Goal: Transaction & Acquisition: Purchase product/service

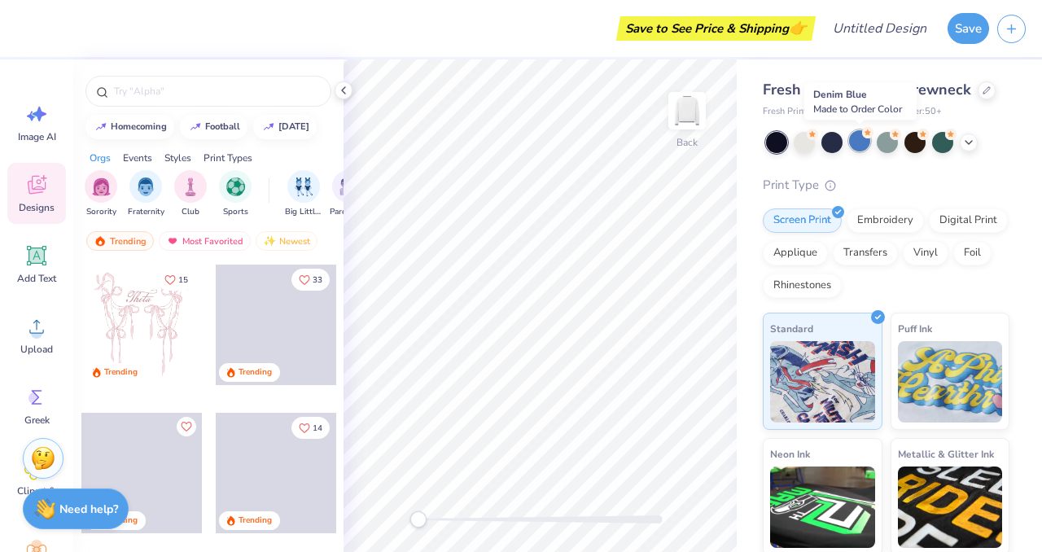
click at [855, 144] on div at bounding box center [859, 140] width 21 height 21
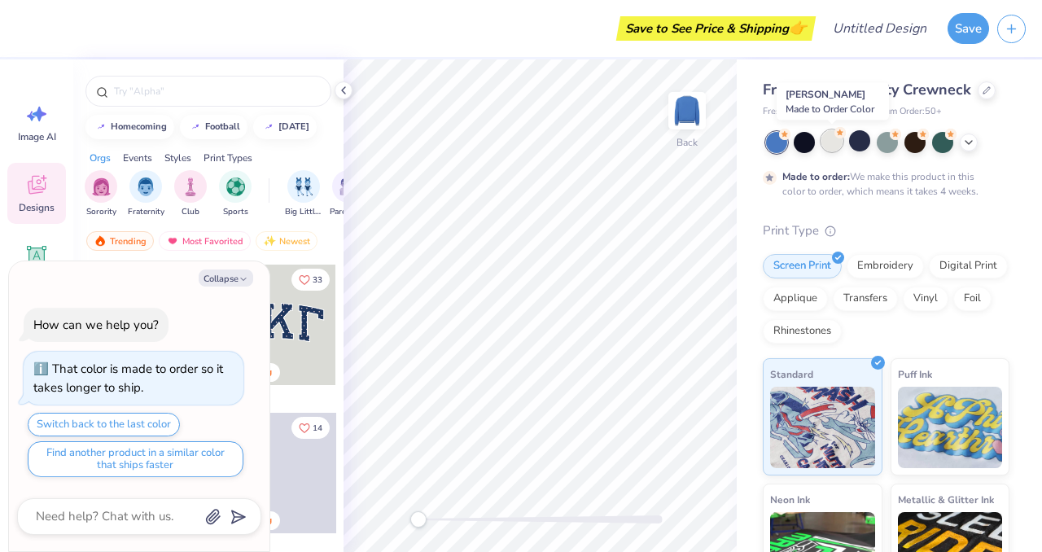
click at [834, 144] on div at bounding box center [832, 140] width 21 height 21
click at [802, 141] on div at bounding box center [804, 140] width 21 height 21
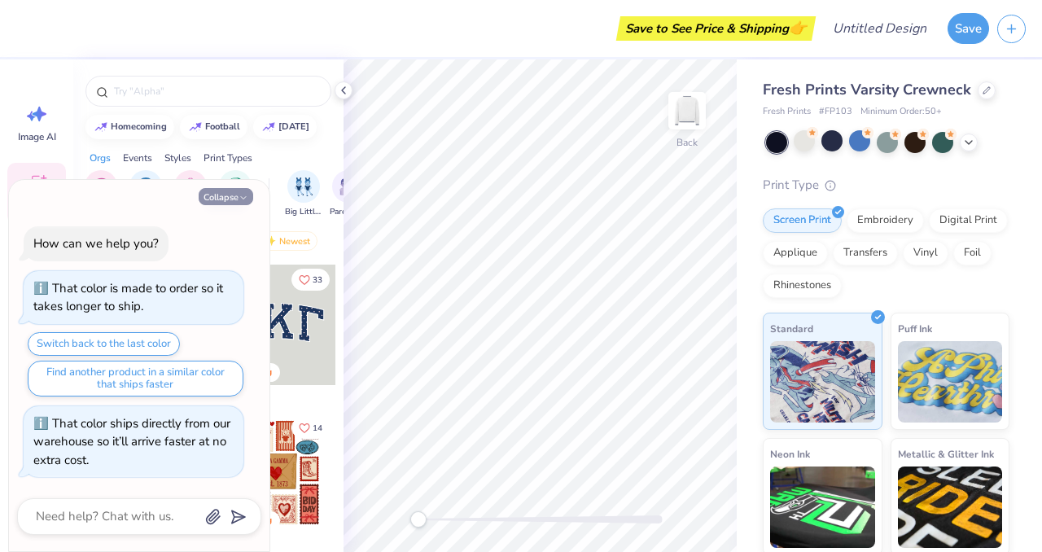
click at [231, 198] on button "Collapse" at bounding box center [226, 196] width 55 height 17
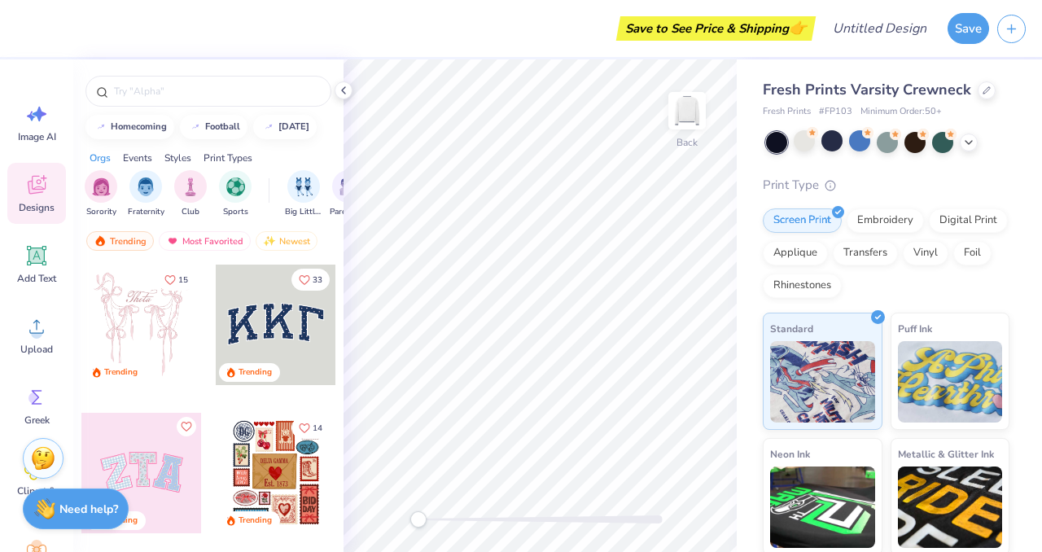
click at [159, 463] on div at bounding box center [141, 473] width 121 height 121
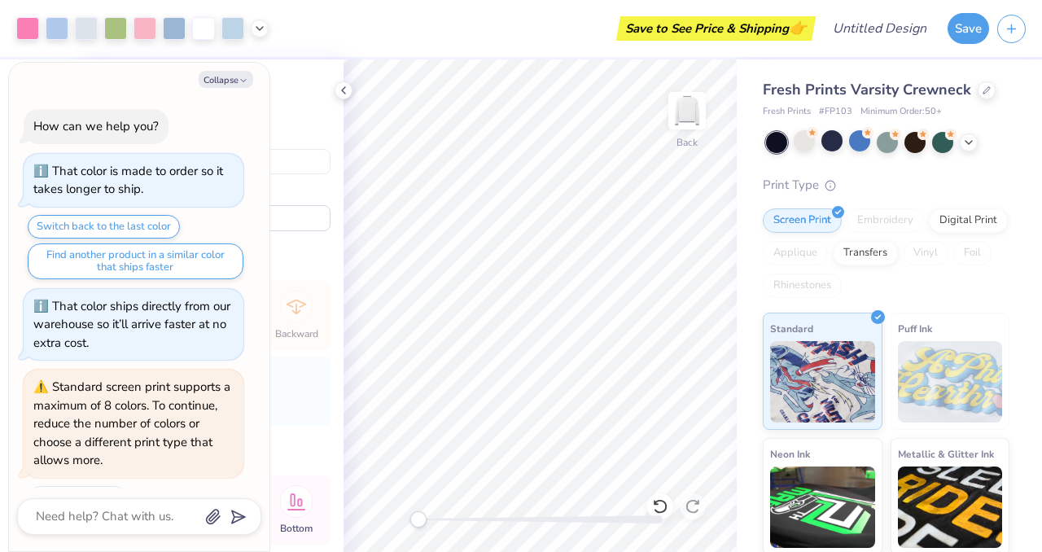
scroll to position [44, 0]
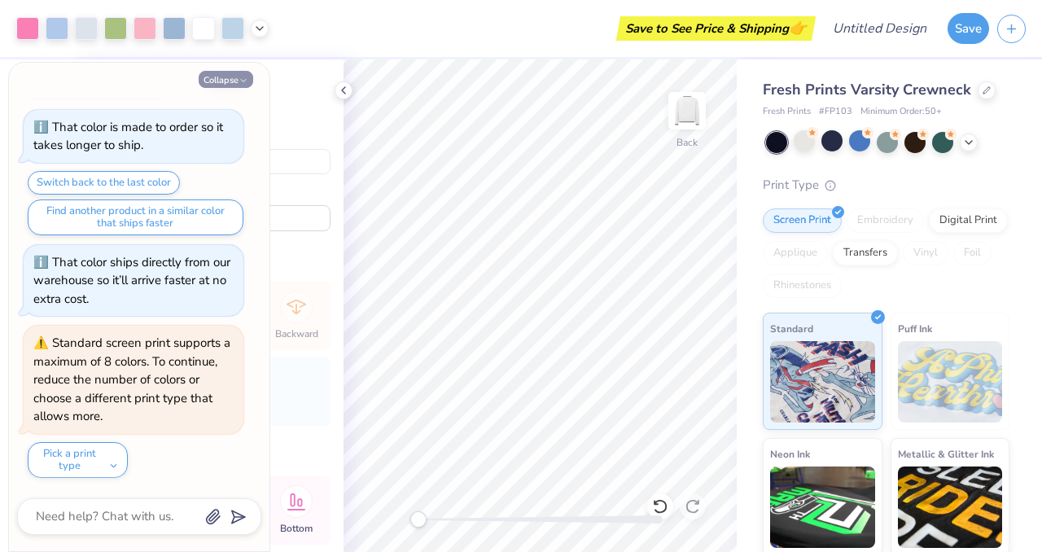
click at [234, 77] on button "Collapse" at bounding box center [226, 79] width 55 height 17
type textarea "x"
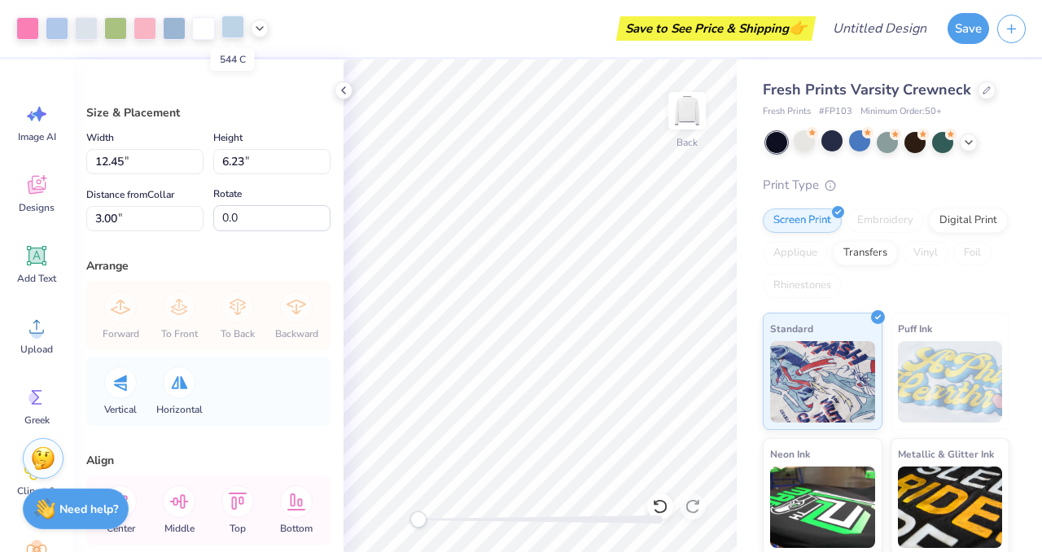
click at [236, 36] on div at bounding box center [232, 26] width 23 height 23
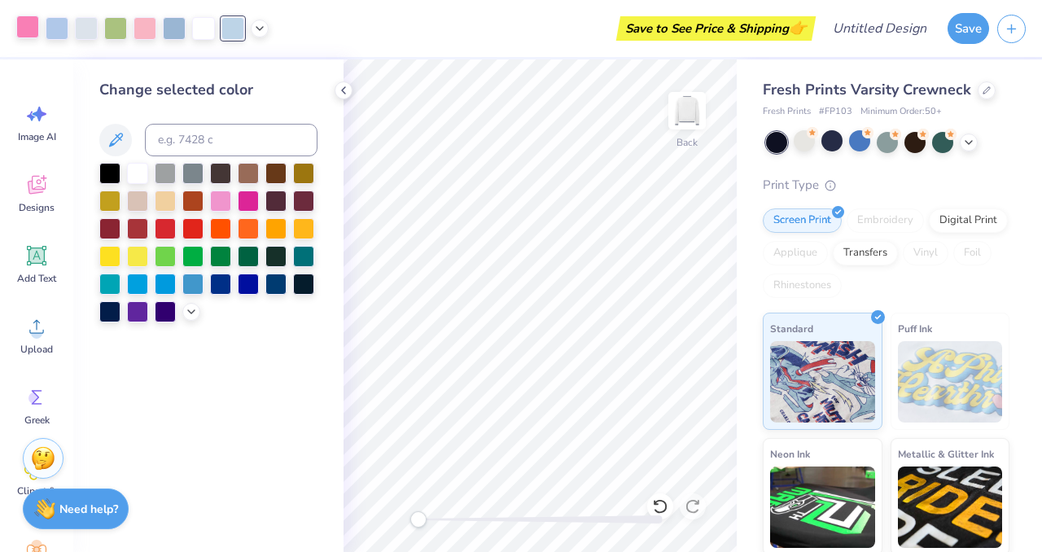
click at [28, 29] on div at bounding box center [27, 26] width 23 height 23
click at [28, 29] on div at bounding box center [27, 28] width 23 height 23
click at [63, 28] on div at bounding box center [57, 26] width 23 height 23
click at [343, 87] on icon at bounding box center [343, 90] width 13 height 13
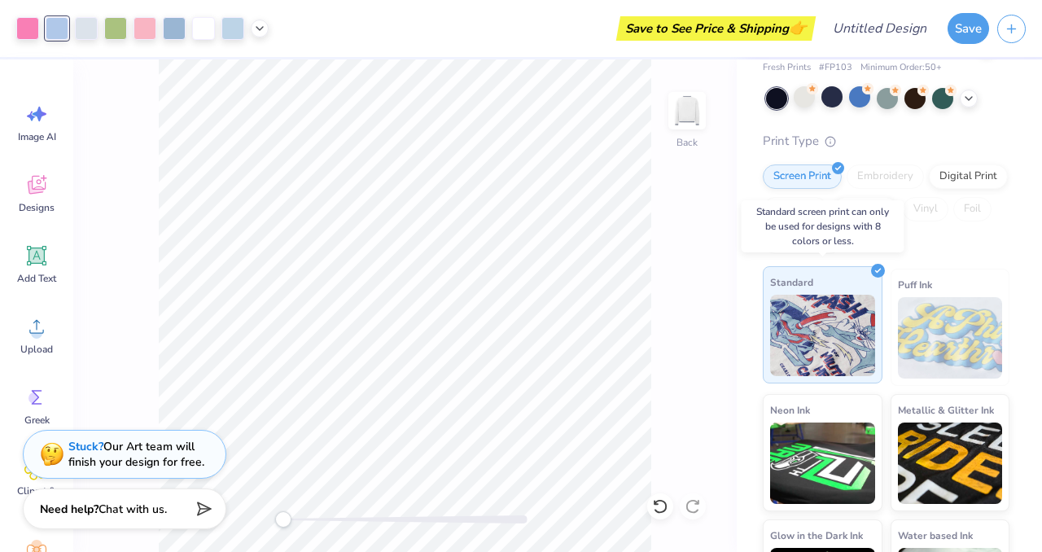
scroll to position [49, 0]
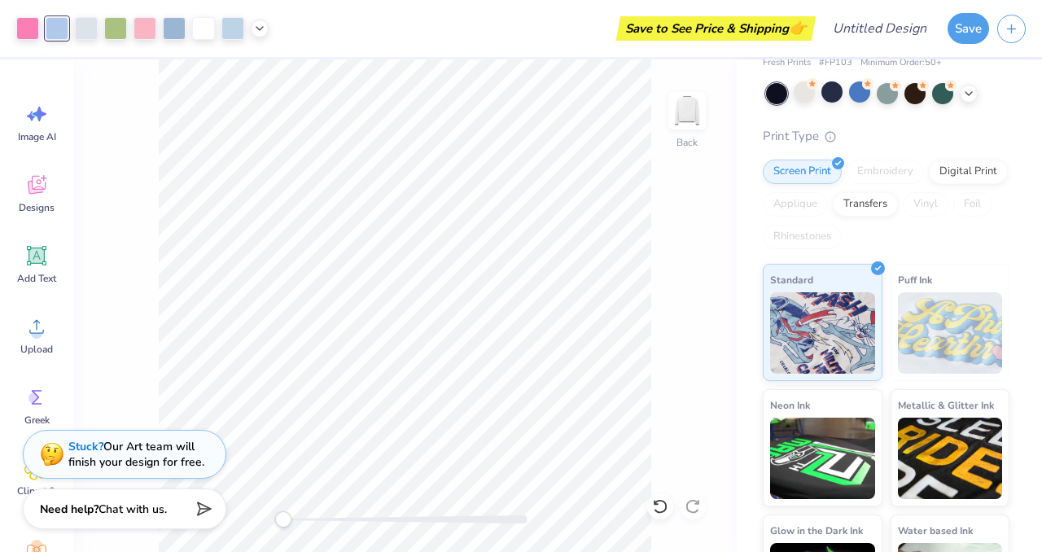
click at [888, 169] on div "Embroidery" at bounding box center [885, 172] width 77 height 24
click at [890, 170] on div "Embroidery" at bounding box center [885, 169] width 77 height 24
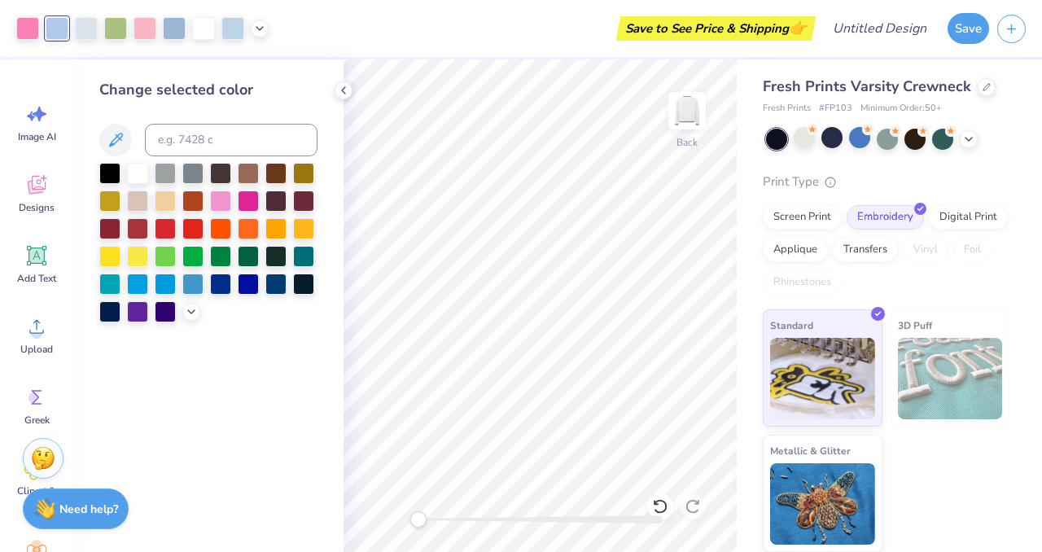
scroll to position [3, 0]
click at [193, 138] on input at bounding box center [231, 140] width 173 height 33
click at [117, 133] on icon at bounding box center [116, 140] width 20 height 20
click at [64, 22] on div at bounding box center [57, 28] width 23 height 23
click at [90, 30] on div at bounding box center [86, 26] width 23 height 23
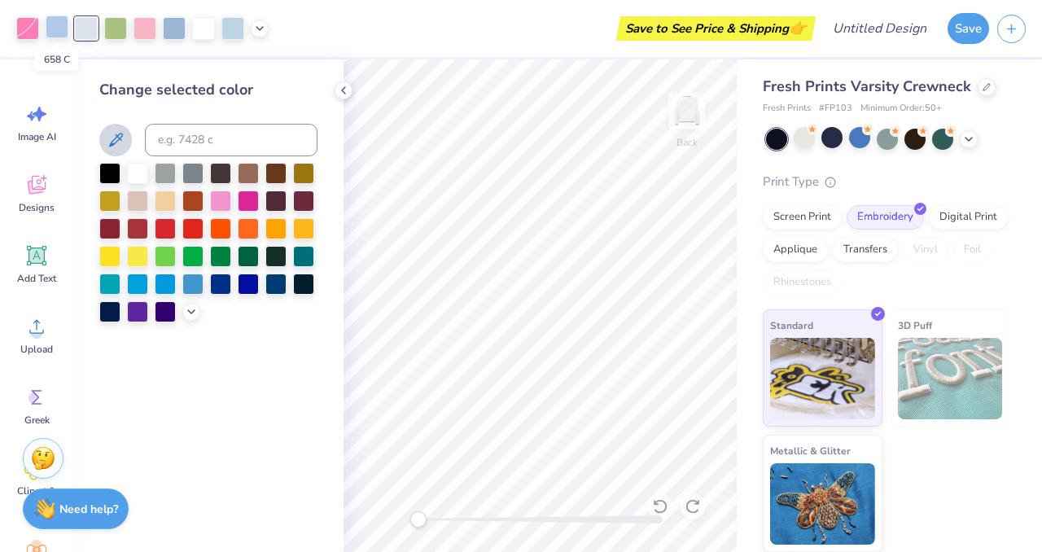
click at [63, 28] on div at bounding box center [57, 26] width 23 height 23
click at [344, 93] on polyline at bounding box center [343, 90] width 3 height 7
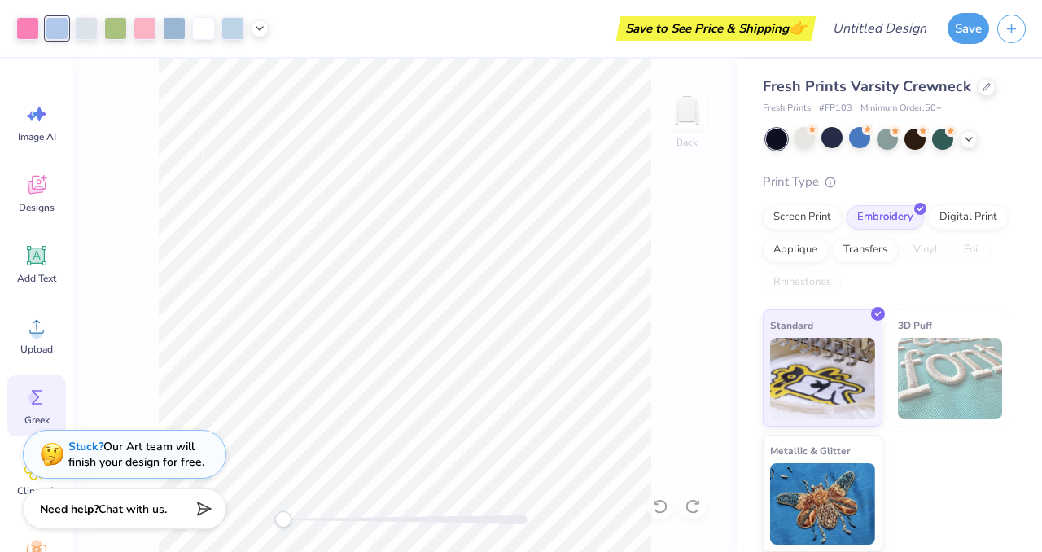
click at [28, 391] on icon at bounding box center [36, 397] width 24 height 24
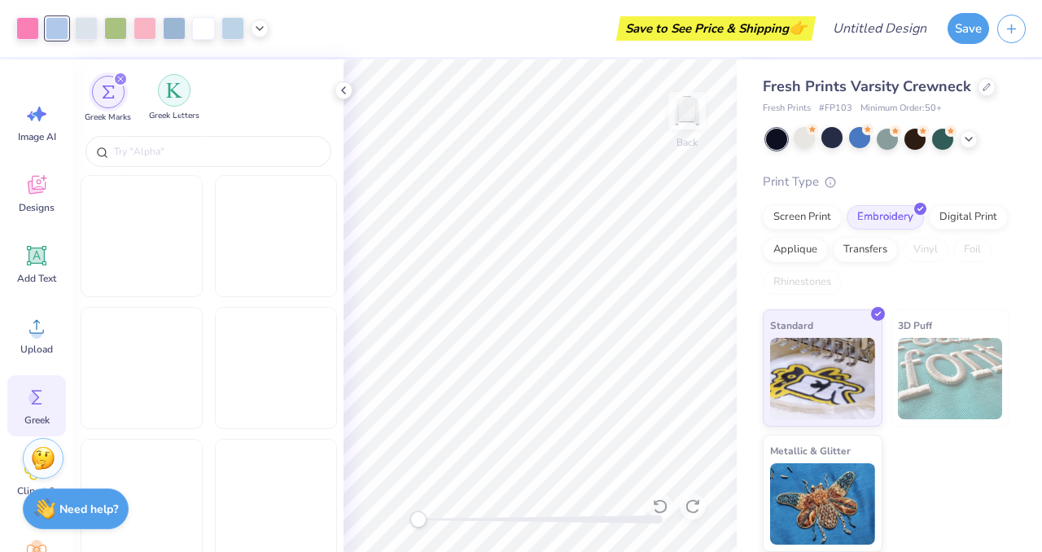
click at [179, 99] on div "filter for Greek Letters" at bounding box center [174, 90] width 33 height 33
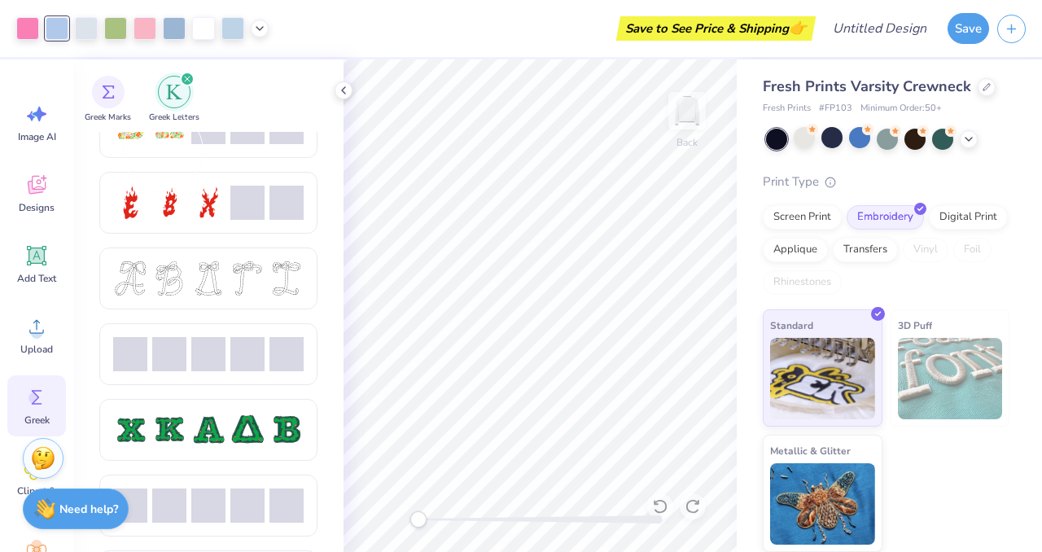
scroll to position [563, 0]
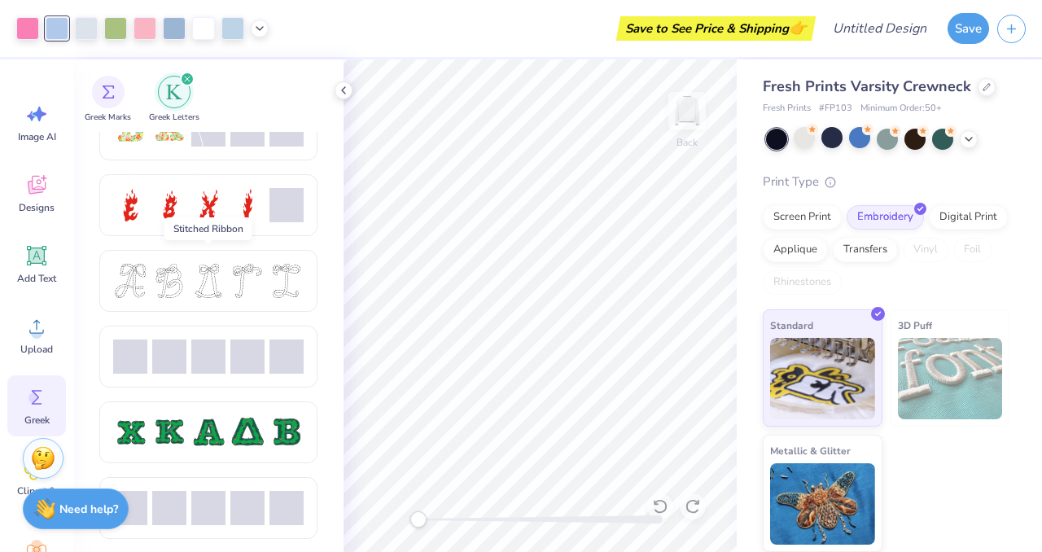
click at [189, 295] on div at bounding box center [208, 281] width 191 height 34
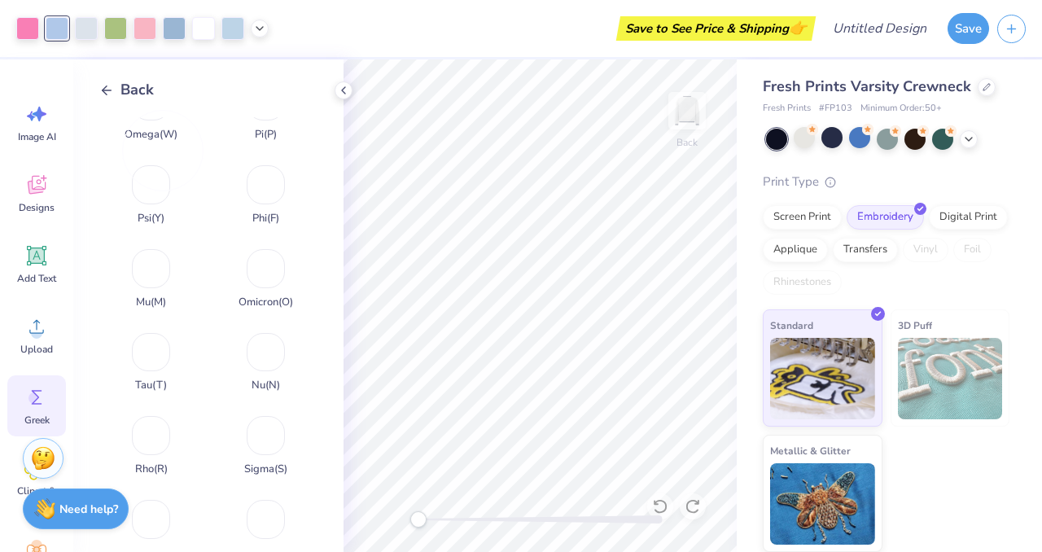
scroll to position [754, 0]
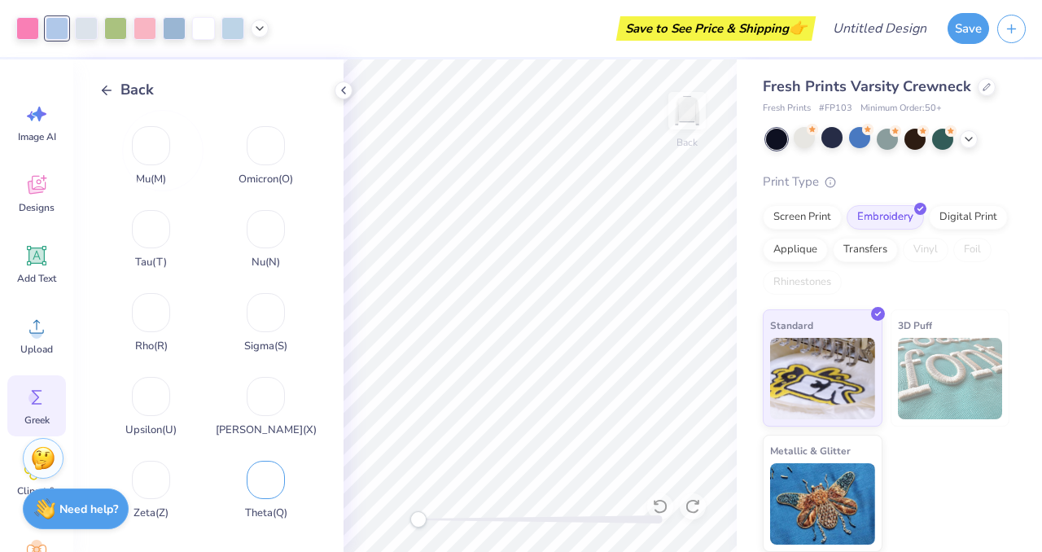
click at [271, 487] on div "Theta ( Q )" at bounding box center [265, 487] width 103 height 68
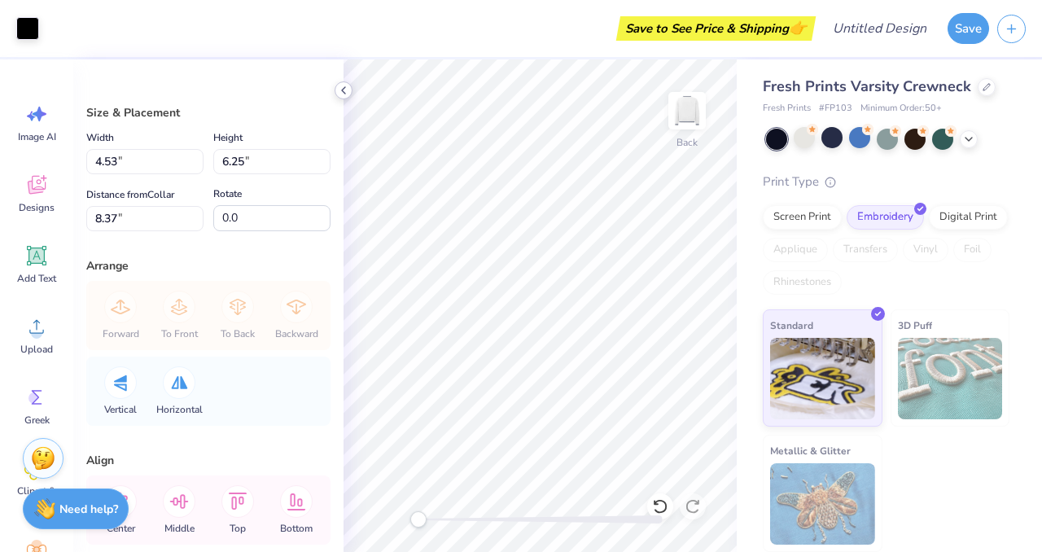
click at [349, 90] on icon at bounding box center [343, 90] width 13 height 13
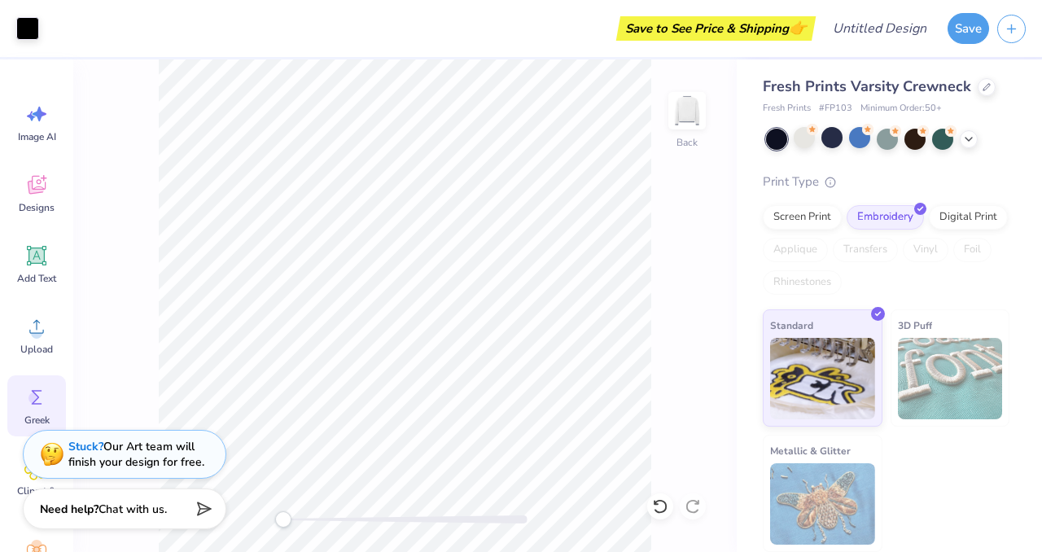
click at [42, 393] on icon at bounding box center [36, 397] width 24 height 24
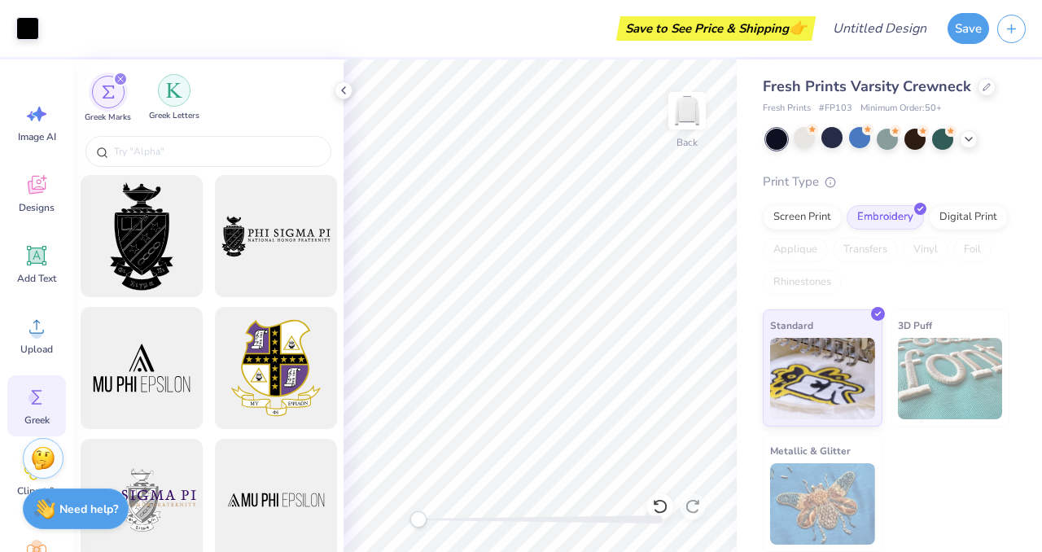
click at [175, 99] on div "filter for Greek Letters" at bounding box center [174, 90] width 33 height 33
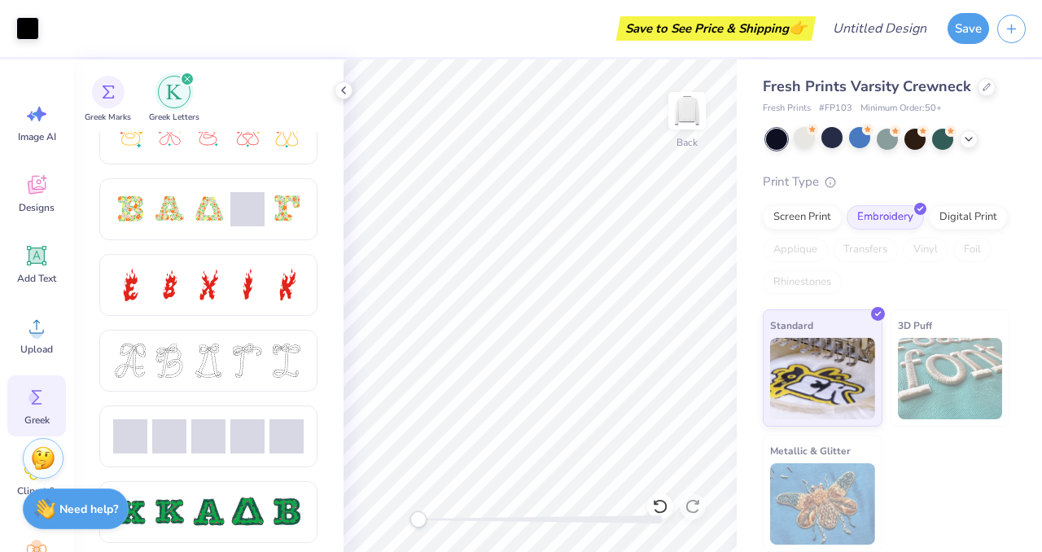
scroll to position [506, 0]
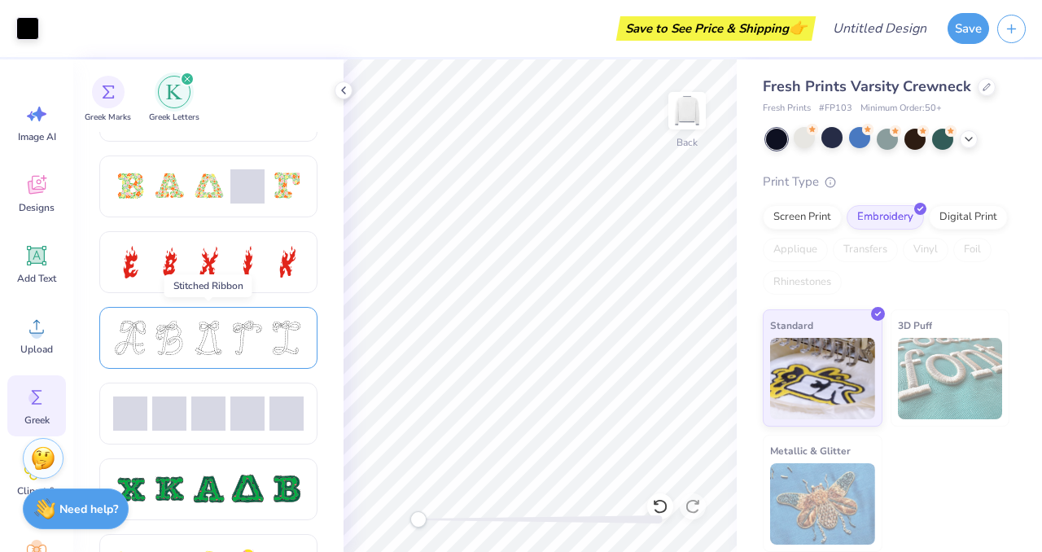
click at [205, 345] on div at bounding box center [208, 338] width 34 height 34
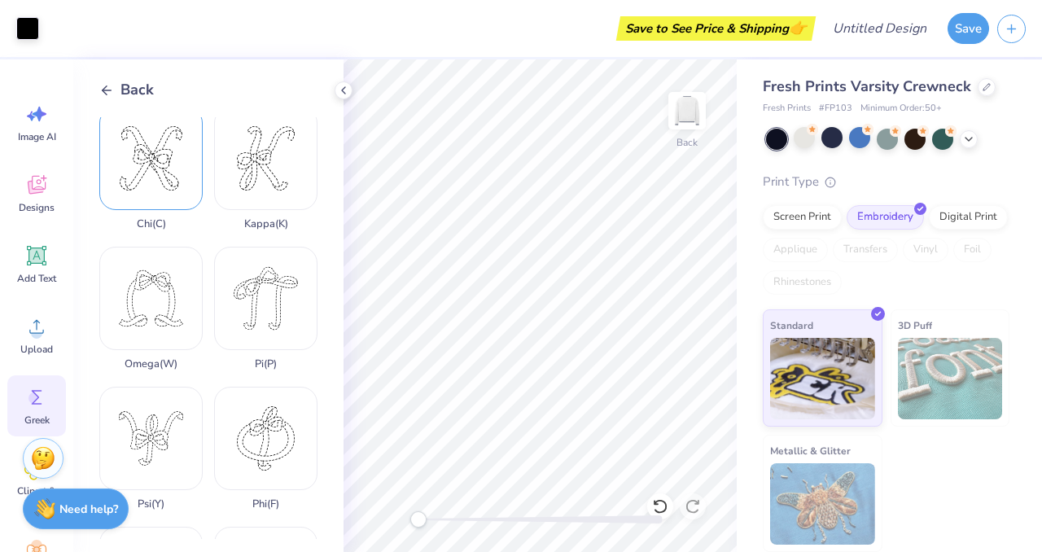
scroll to position [568, 0]
click at [263, 420] on div "Phi ( F )" at bounding box center [265, 452] width 103 height 124
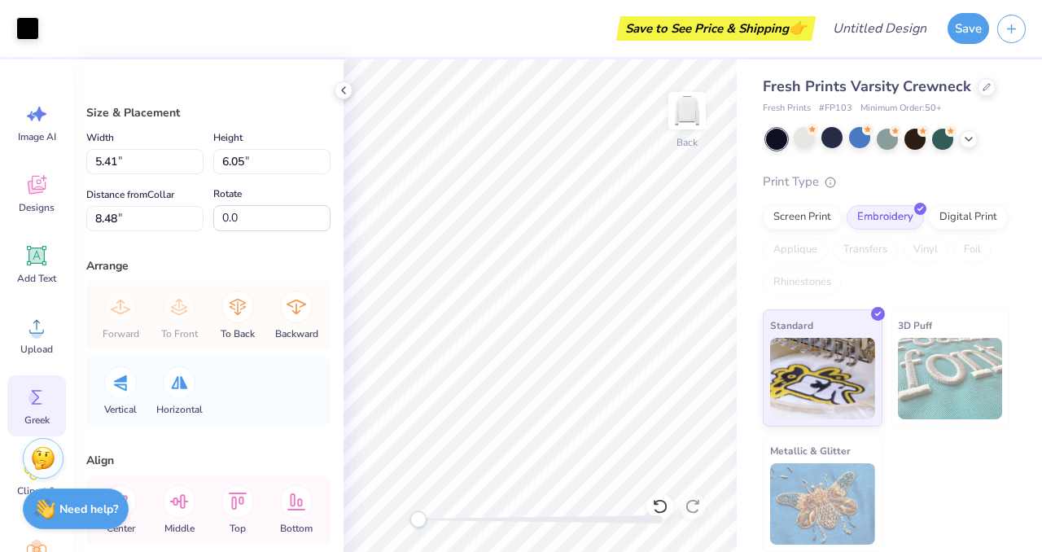
click at [37, 393] on icon at bounding box center [36, 397] width 24 height 24
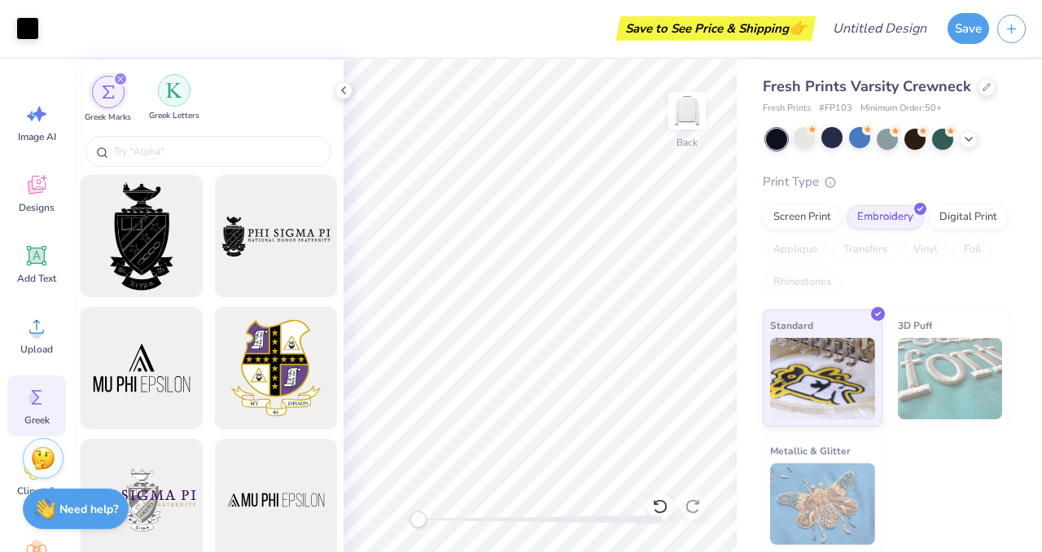
click at [178, 78] on div "filter for Greek Letters" at bounding box center [174, 90] width 33 height 33
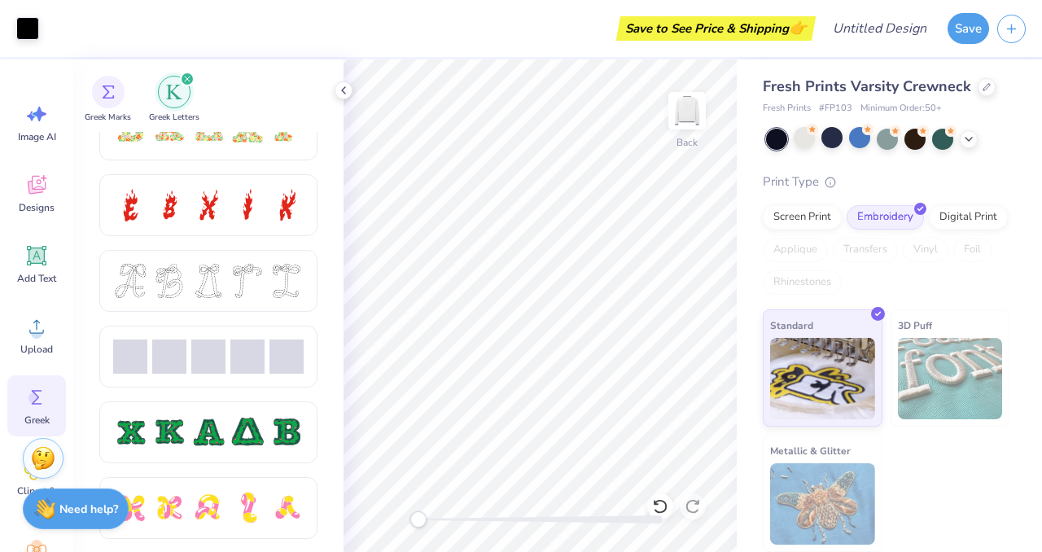
scroll to position [566, 0]
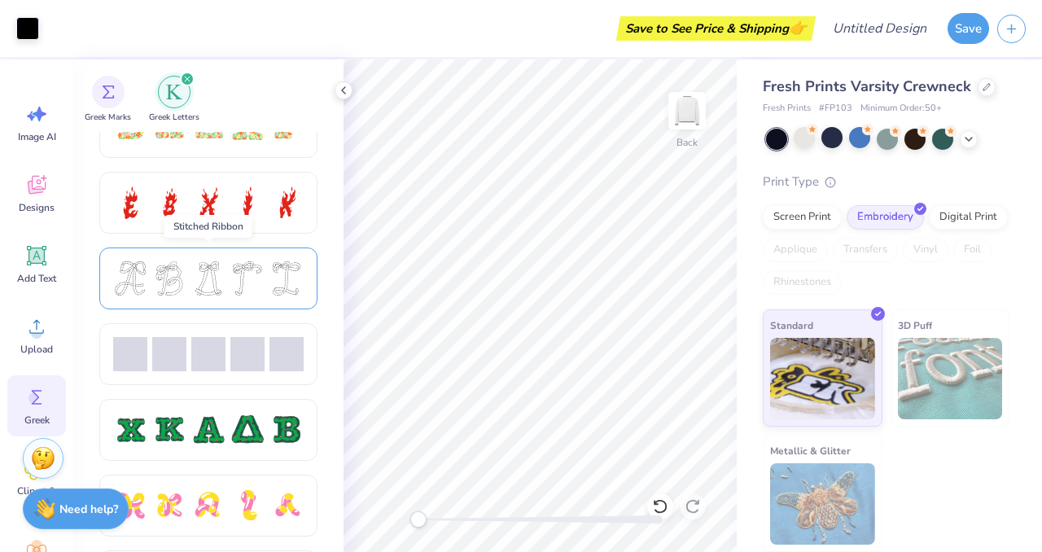
click at [138, 281] on div at bounding box center [130, 278] width 34 height 34
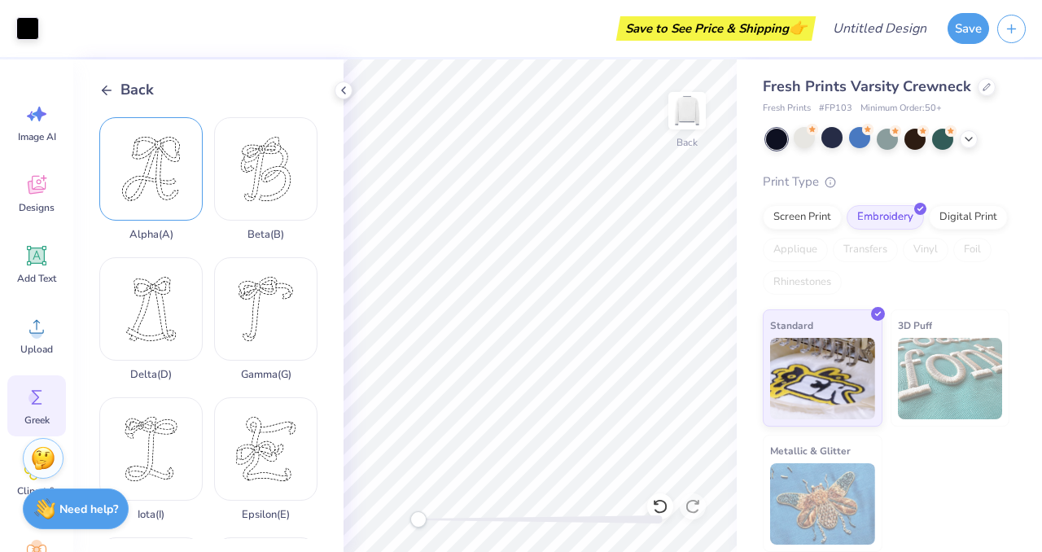
click at [166, 166] on div "Alpha ( A )" at bounding box center [150, 179] width 103 height 124
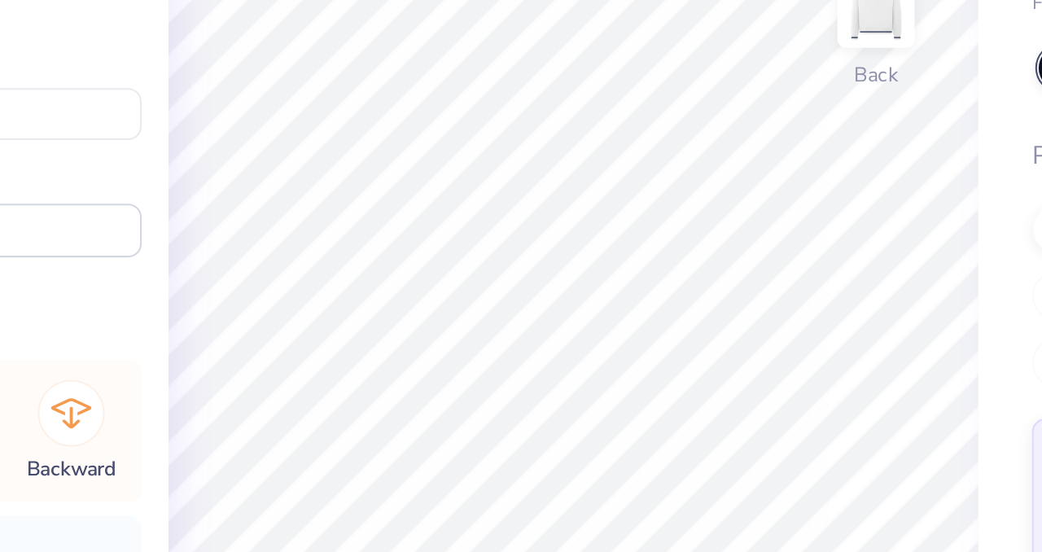
type input "5.41"
type input "6.05"
type input "8.48"
type input "4.53"
type input "6.25"
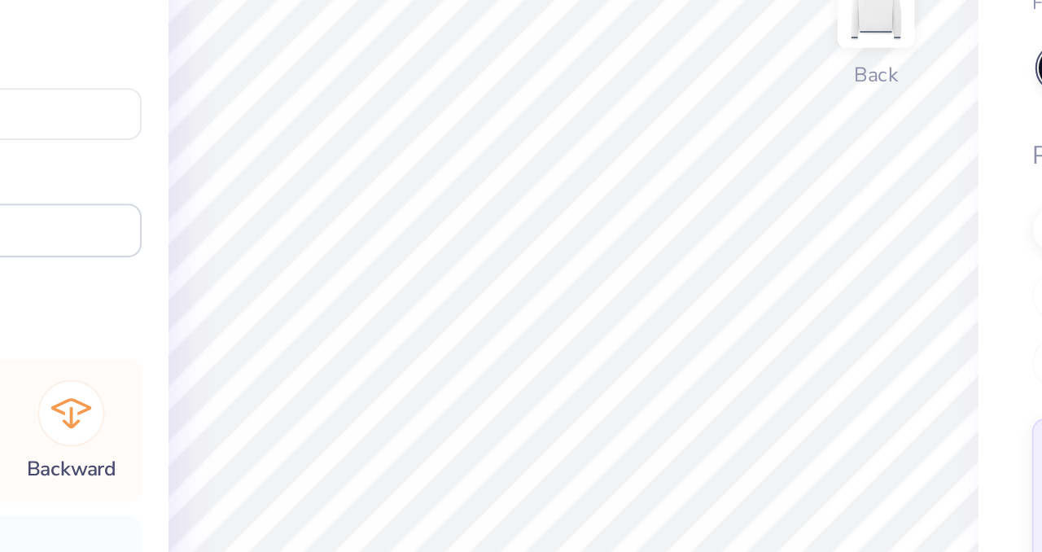
type input "8.37"
type input "5.41"
type input "6.05"
type input "4.70"
type input "5.48"
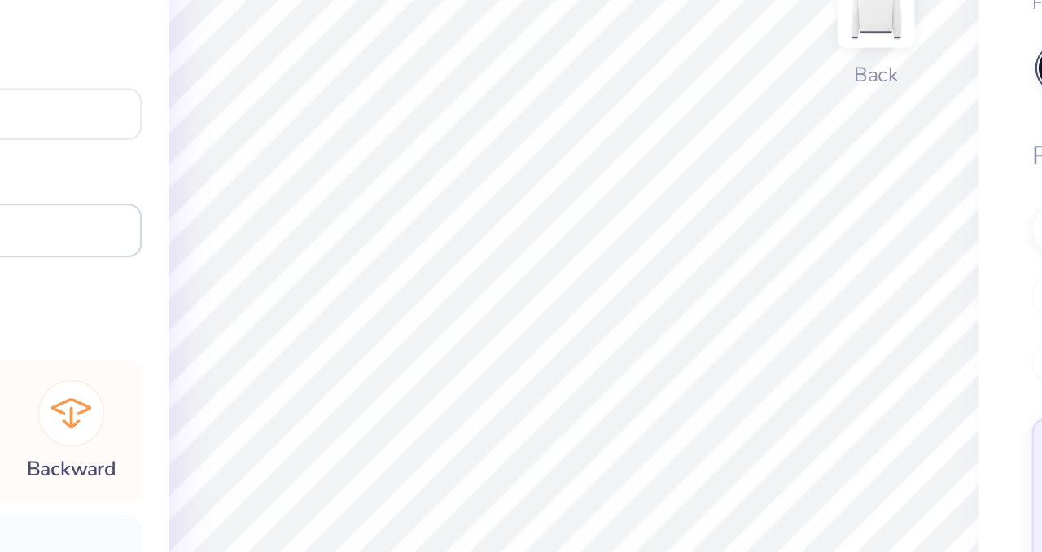
type input "6.10"
type input "6.04"
type input "5.41"
type input "6.05"
type input "5.45"
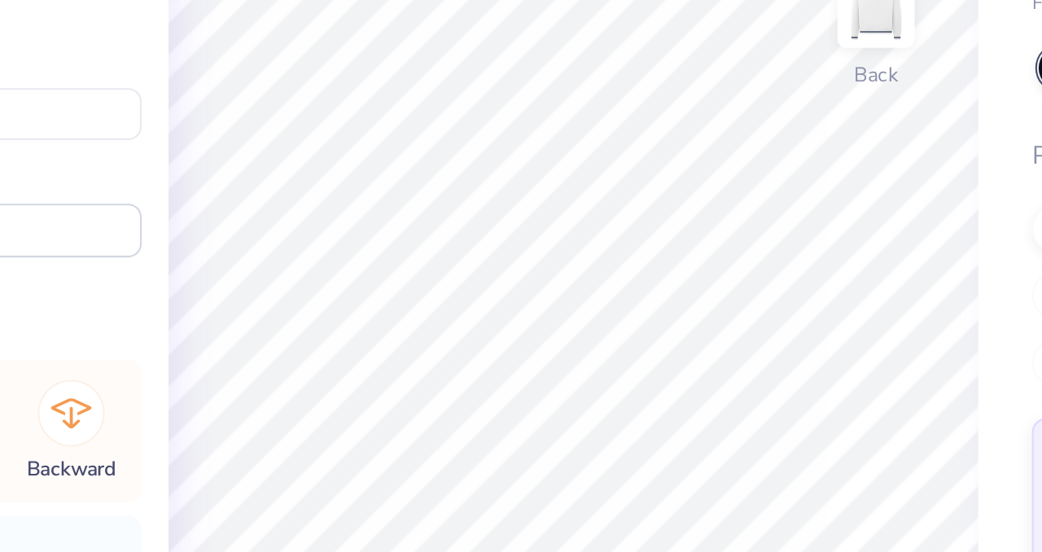
type input "5.48"
type input "6.10"
type input "5.40"
type input "5.48"
type input "6.10"
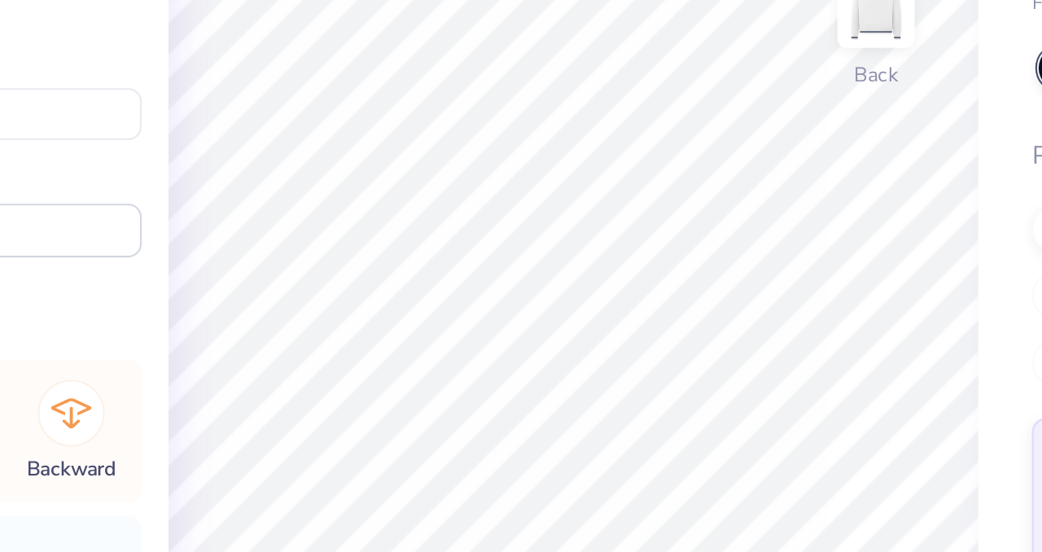
type input "5.40"
type input "4.53"
type input "6.25"
type input "5.25"
type input "5.48"
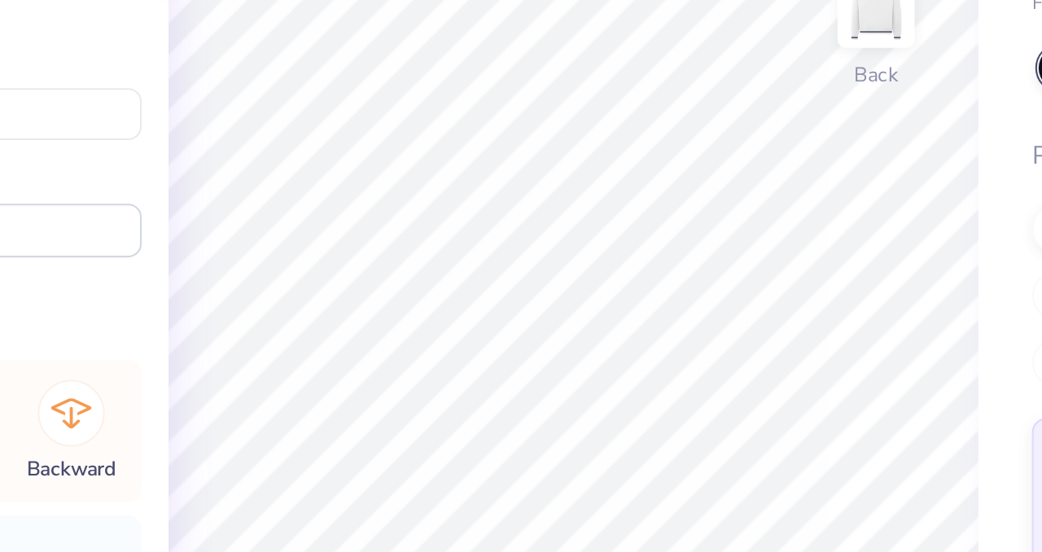
type input "6.10"
type input "5.40"
type input "4.53"
type input "6.25"
type input "5.25"
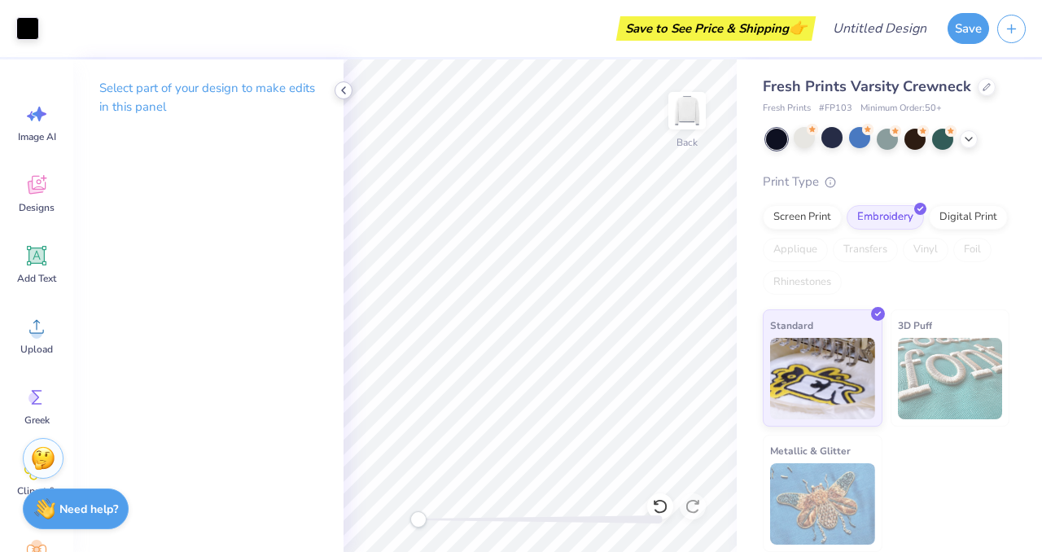
click at [345, 90] on icon at bounding box center [343, 90] width 13 height 13
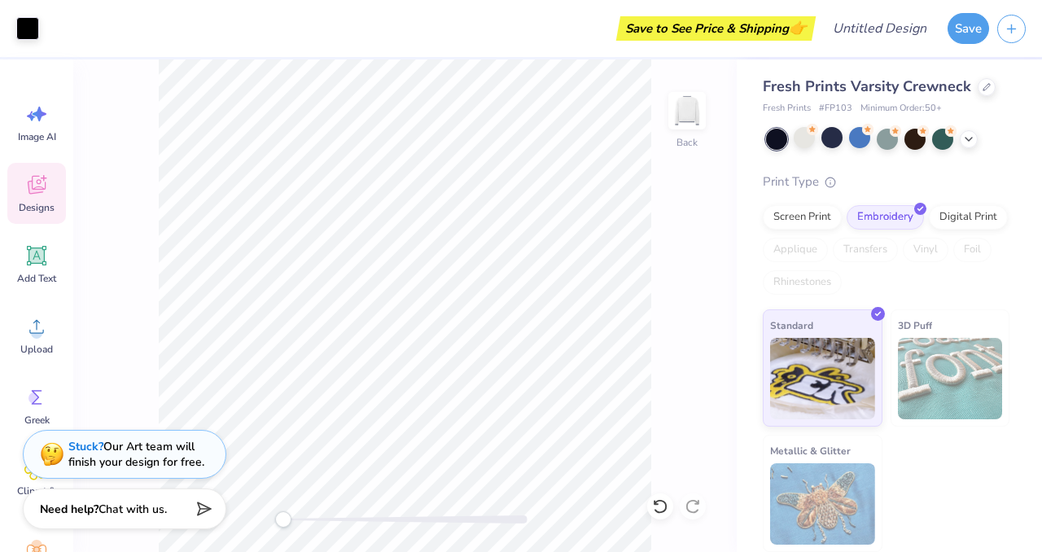
click at [32, 207] on span "Designs" at bounding box center [37, 207] width 36 height 13
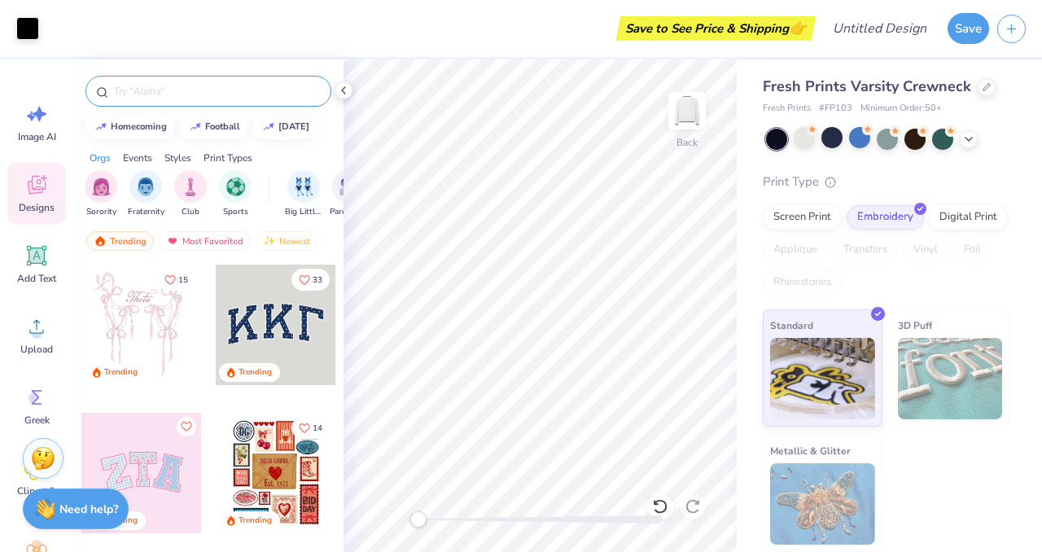
click at [163, 99] on div at bounding box center [208, 91] width 246 height 31
click at [129, 87] on input "text" at bounding box center [216, 91] width 208 height 16
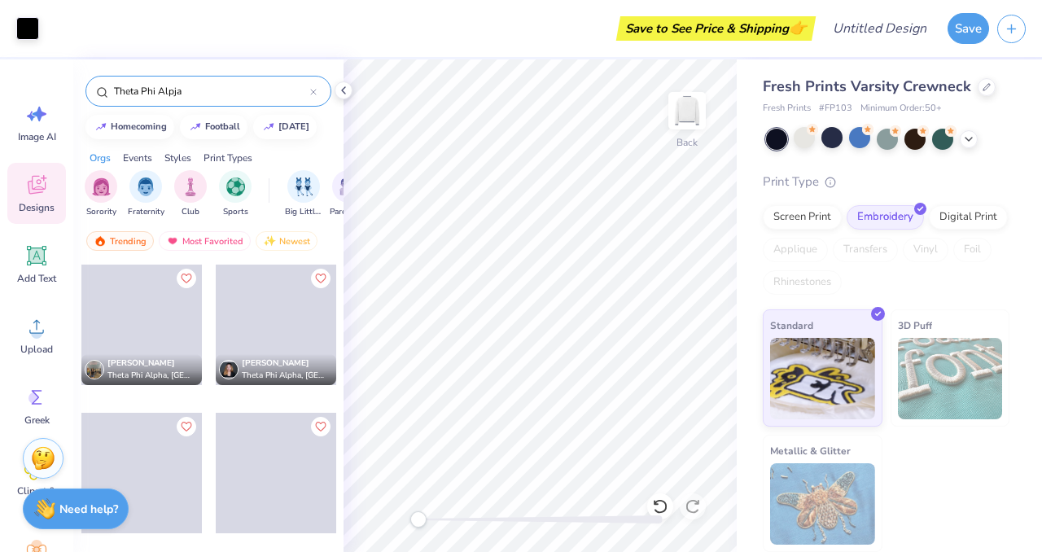
click at [176, 96] on input "Theta Phi Alpja" at bounding box center [211, 91] width 198 height 16
type input "Theta Phi Alpha"
click at [230, 100] on div "Theta Phi Alpha" at bounding box center [208, 91] width 246 height 31
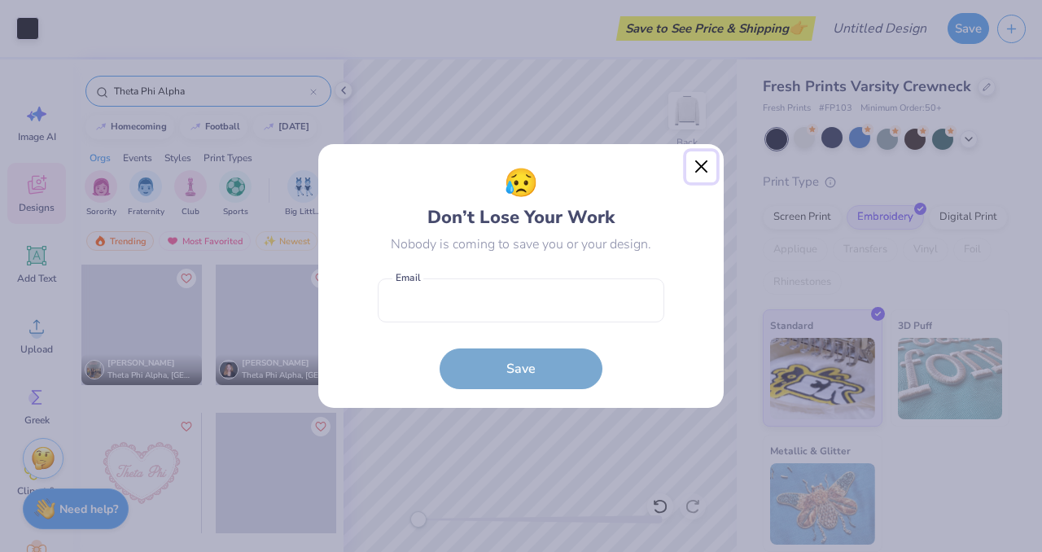
click at [701, 170] on button "Close" at bounding box center [701, 166] width 31 height 31
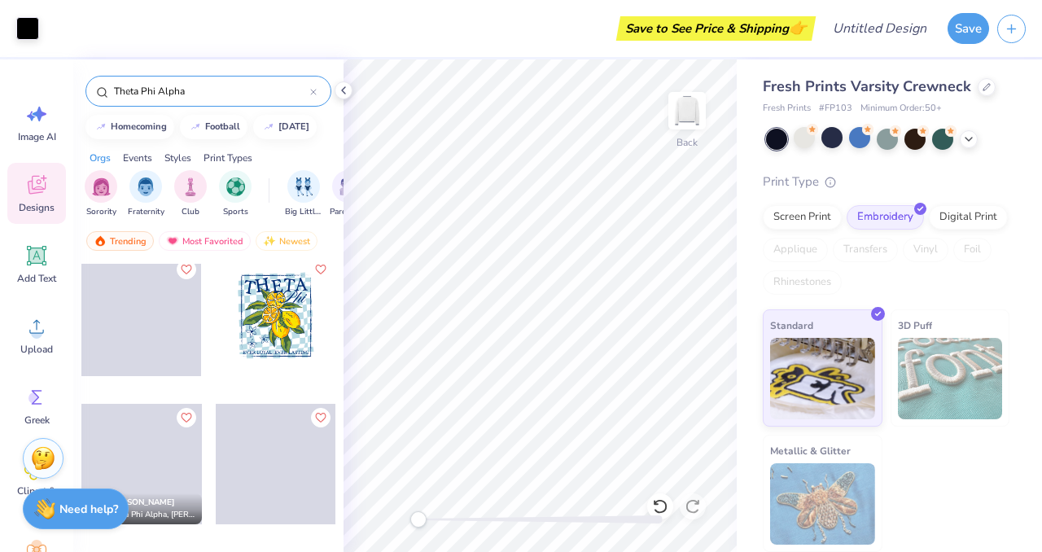
scroll to position [261, 0]
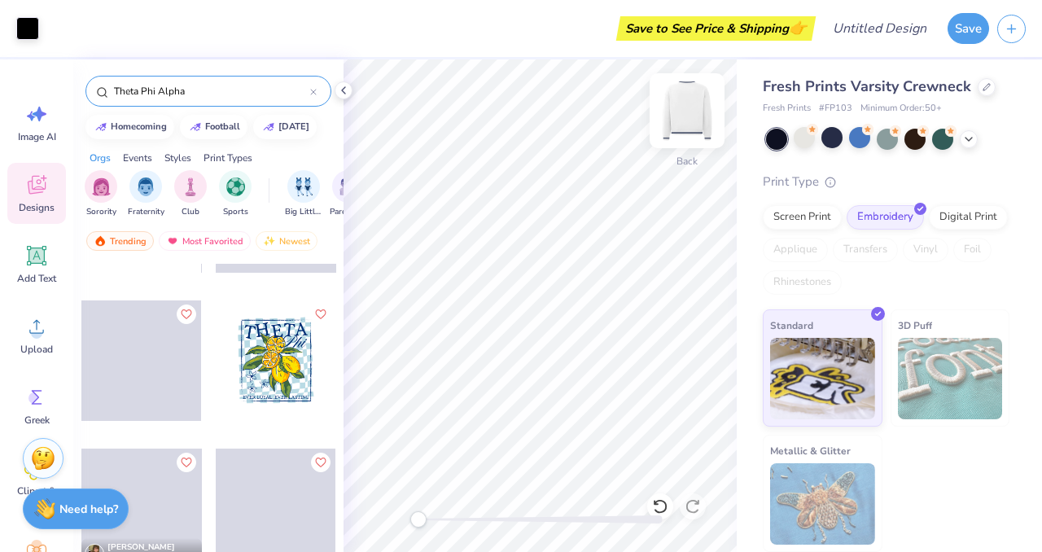
click at [682, 118] on img at bounding box center [687, 110] width 65 height 65
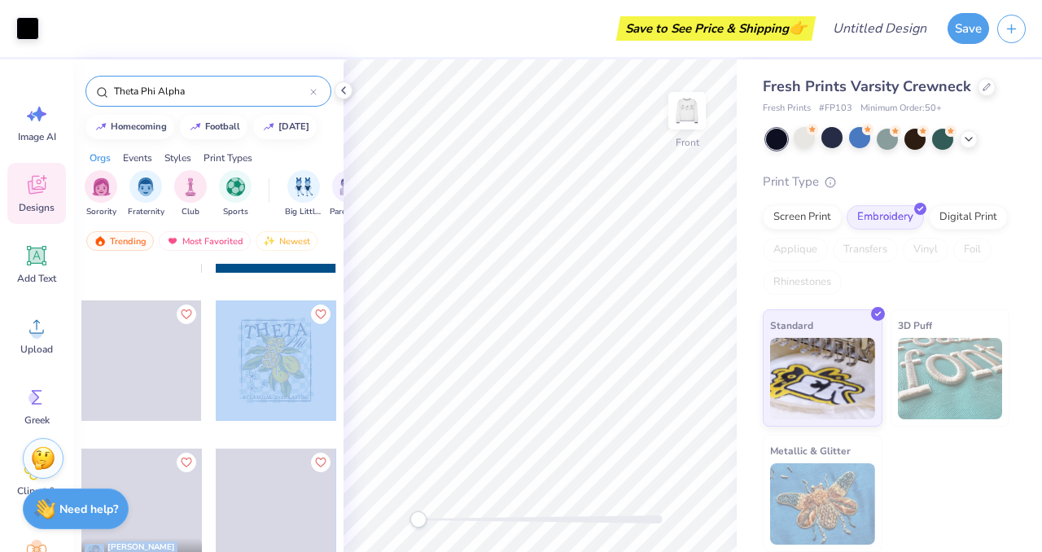
click at [492, 307] on div "Art colors Save to See Price & Shipping 👉 Design Title Save Image AI Designs Ad…" at bounding box center [521, 276] width 1042 height 552
click at [276, 353] on div at bounding box center [276, 360] width 121 height 121
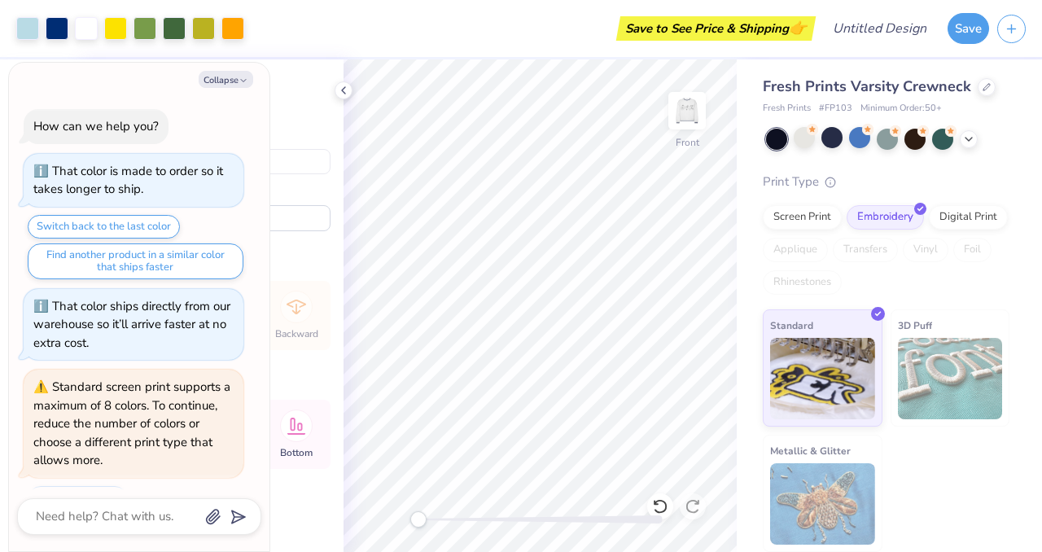
type textarea "x"
type input "4.31"
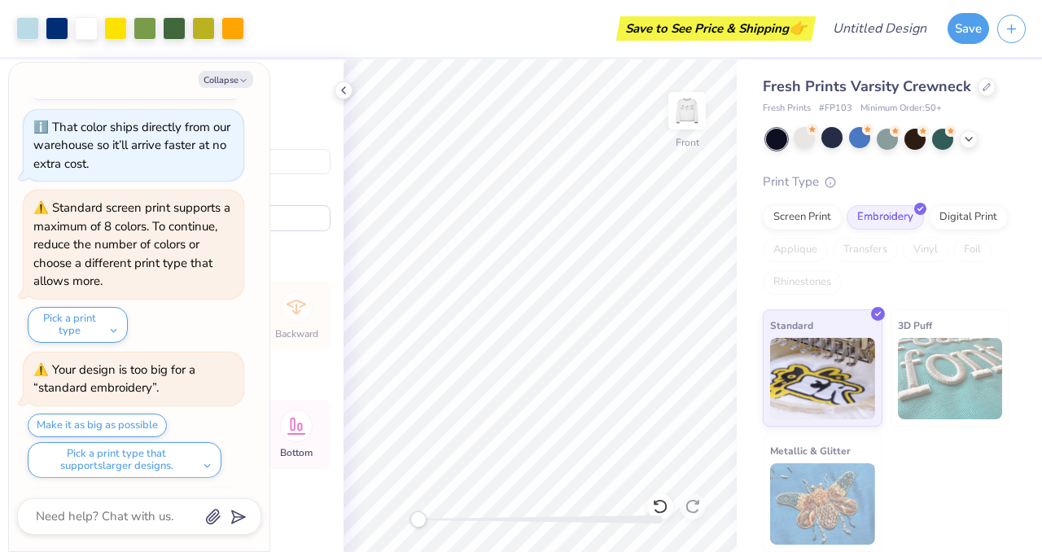
scroll to position [314, 0]
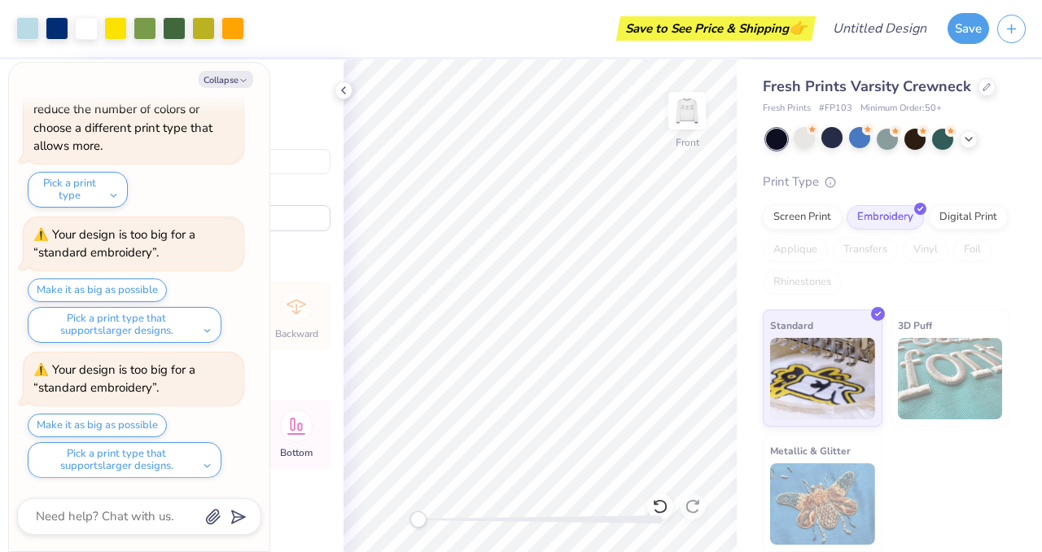
click at [596, 526] on div at bounding box center [541, 519] width 244 height 16
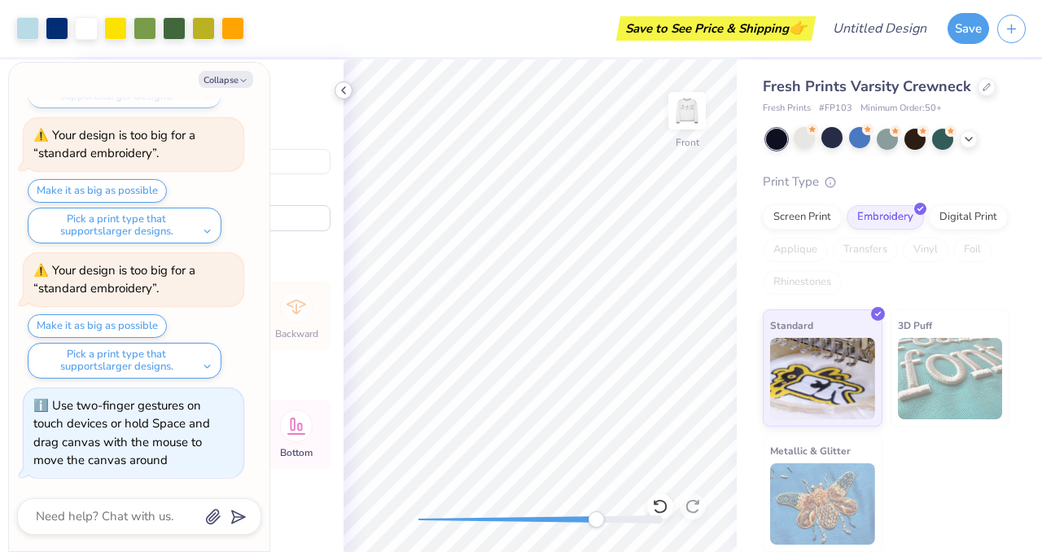
click at [344, 92] on icon at bounding box center [343, 90] width 13 height 13
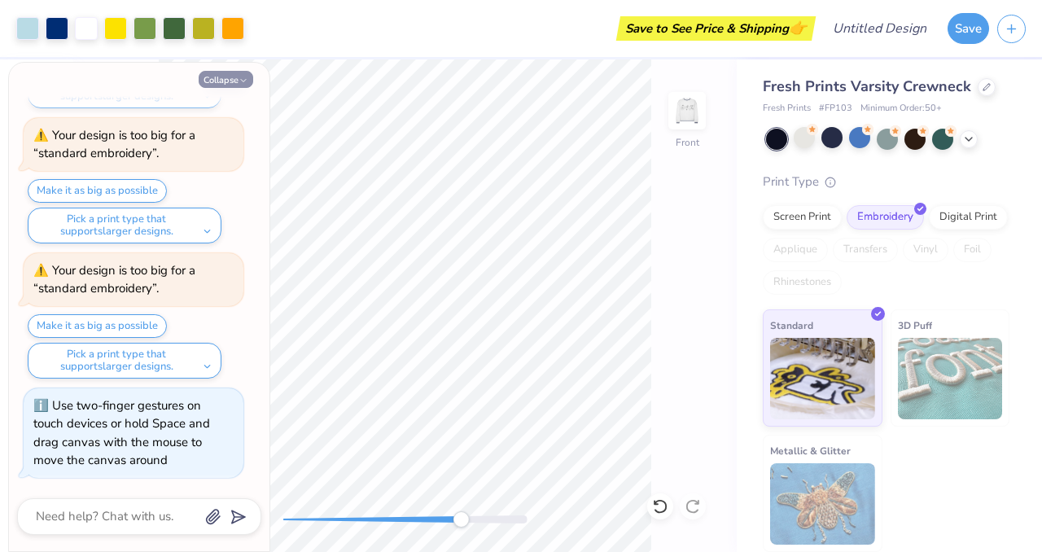
click at [216, 82] on button "Collapse" at bounding box center [226, 79] width 55 height 17
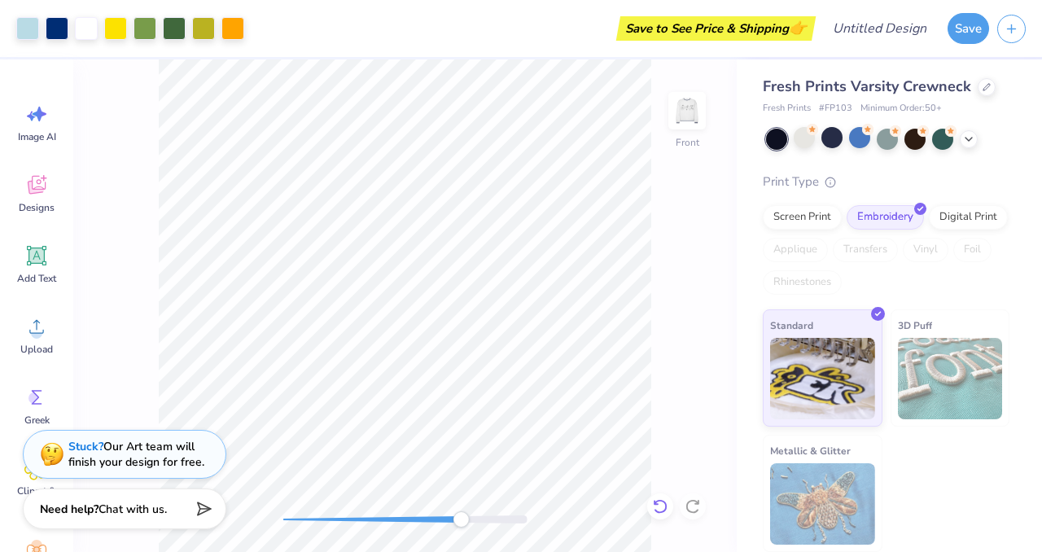
click at [664, 496] on div at bounding box center [660, 506] width 26 height 26
click at [99, 270] on div "Front" at bounding box center [405, 305] width 664 height 493
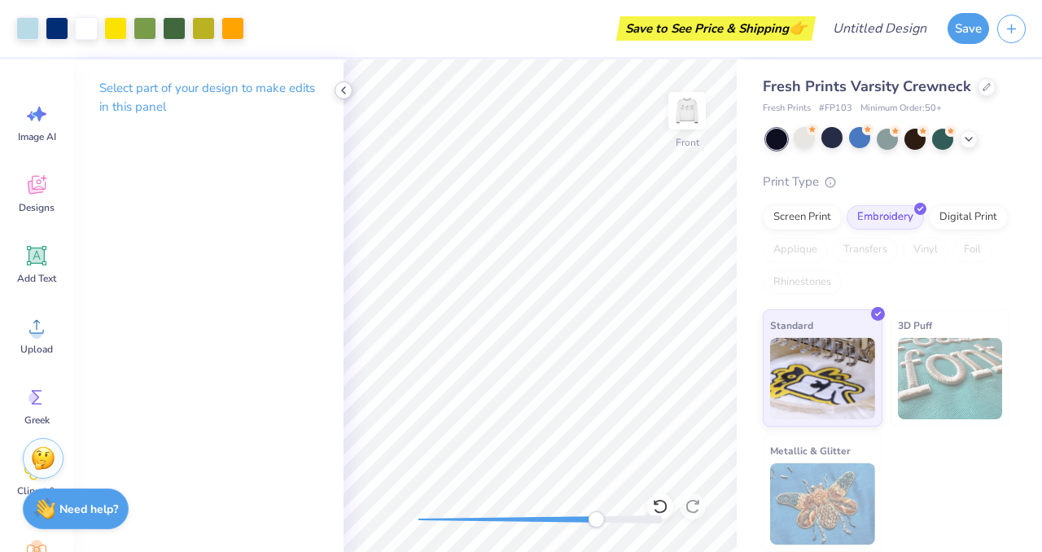
click at [347, 95] on icon at bounding box center [343, 90] width 13 height 13
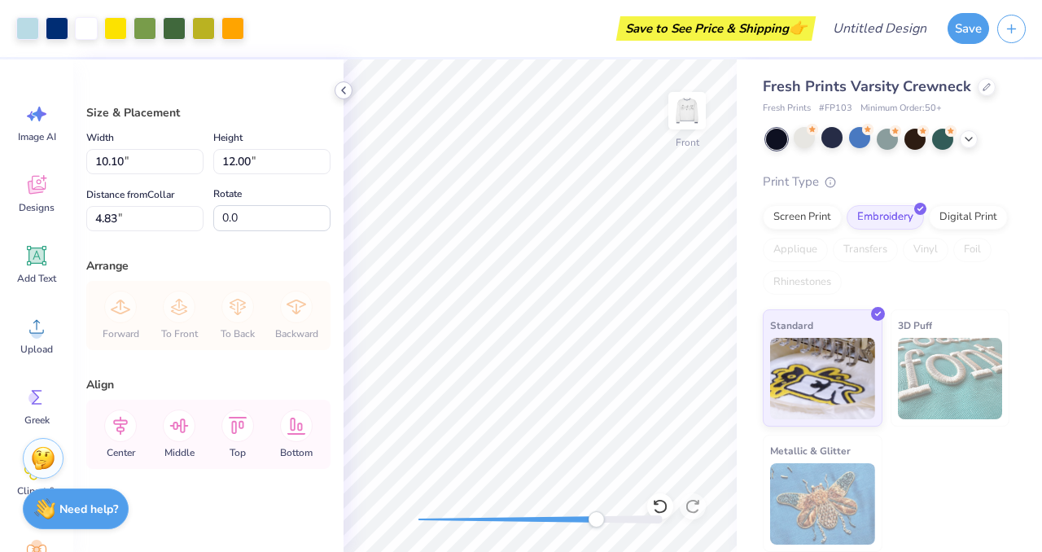
click at [342, 91] on icon at bounding box center [343, 90] width 13 height 13
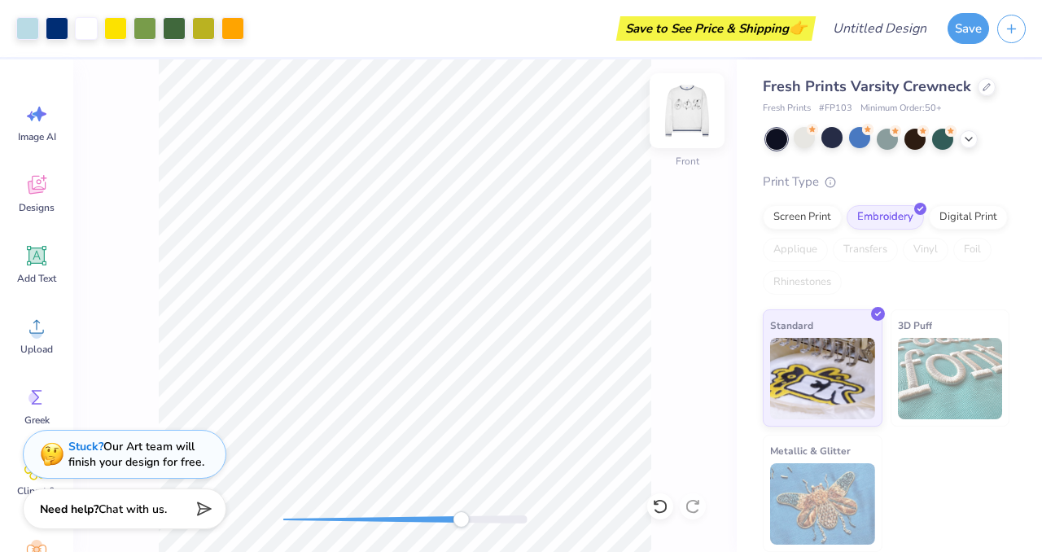
click at [695, 104] on img at bounding box center [687, 110] width 65 height 65
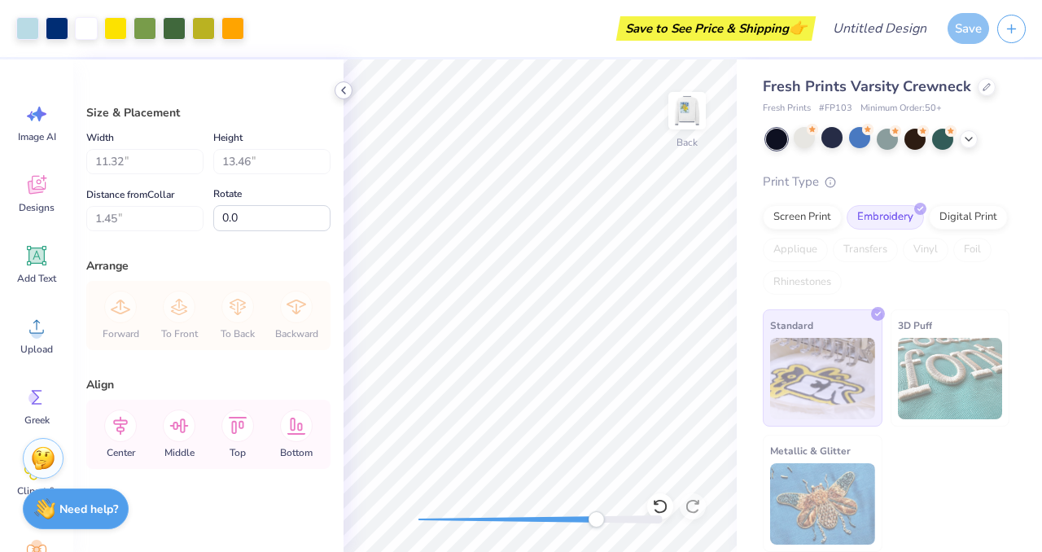
click at [344, 98] on div at bounding box center [344, 90] width 18 height 18
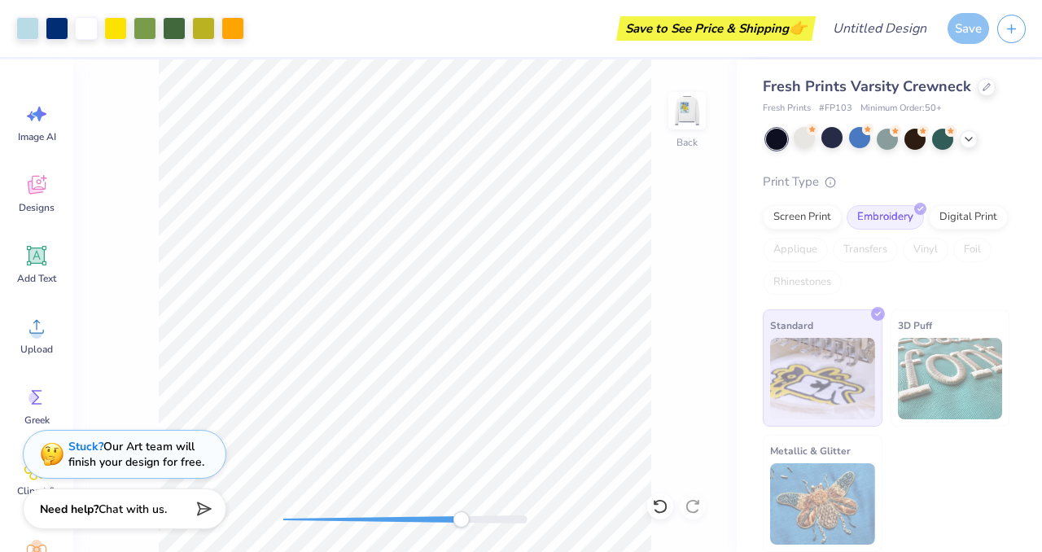
click at [673, 199] on div "Back" at bounding box center [405, 305] width 664 height 493
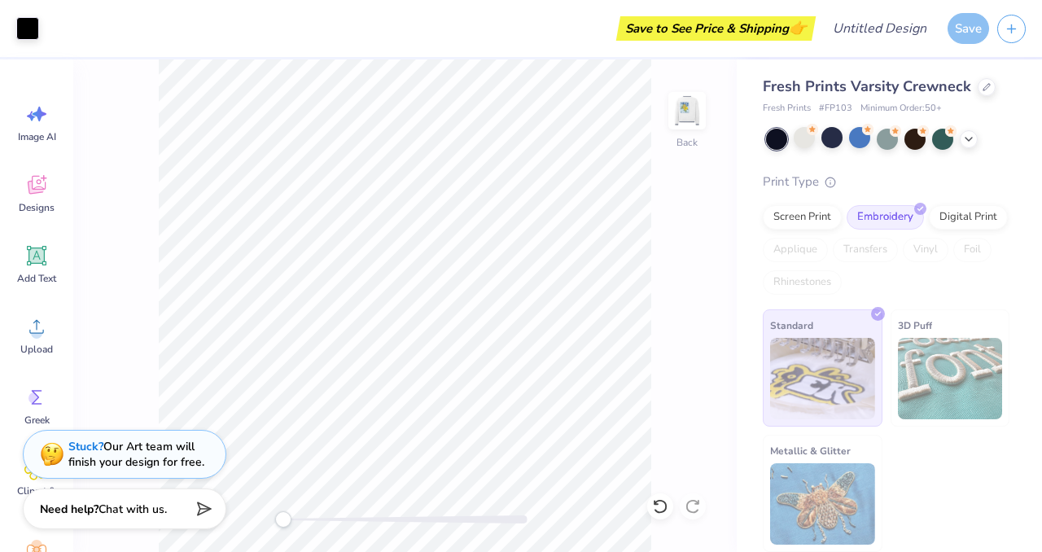
click at [239, 506] on div "Back" at bounding box center [405, 305] width 664 height 493
click at [679, 118] on img at bounding box center [687, 110] width 65 height 65
drag, startPoint x: 679, startPoint y: 118, endPoint x: 701, endPoint y: 106, distance: 25.1
click at [701, 106] on img at bounding box center [687, 110] width 65 height 65
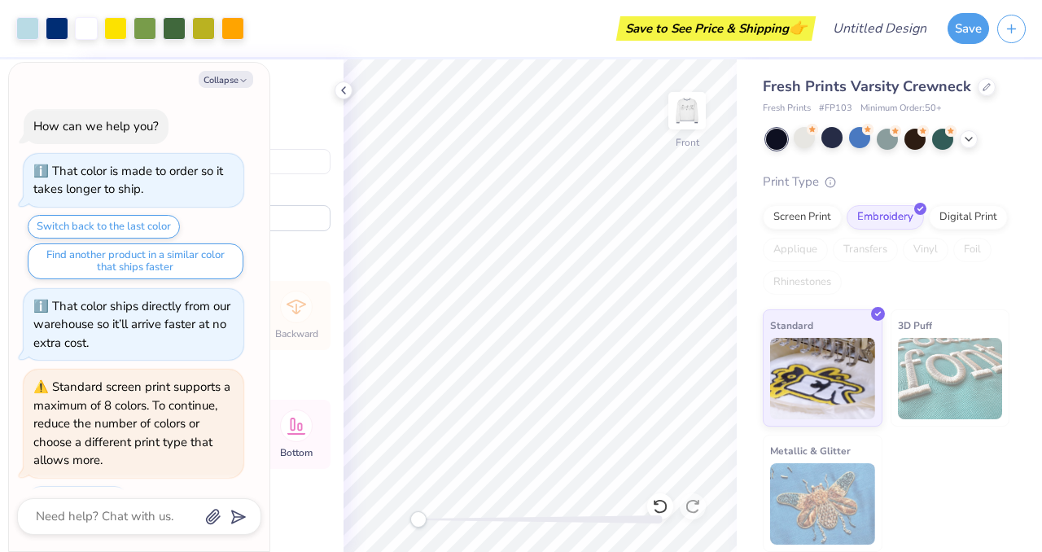
type textarea "x"
type input "4.76"
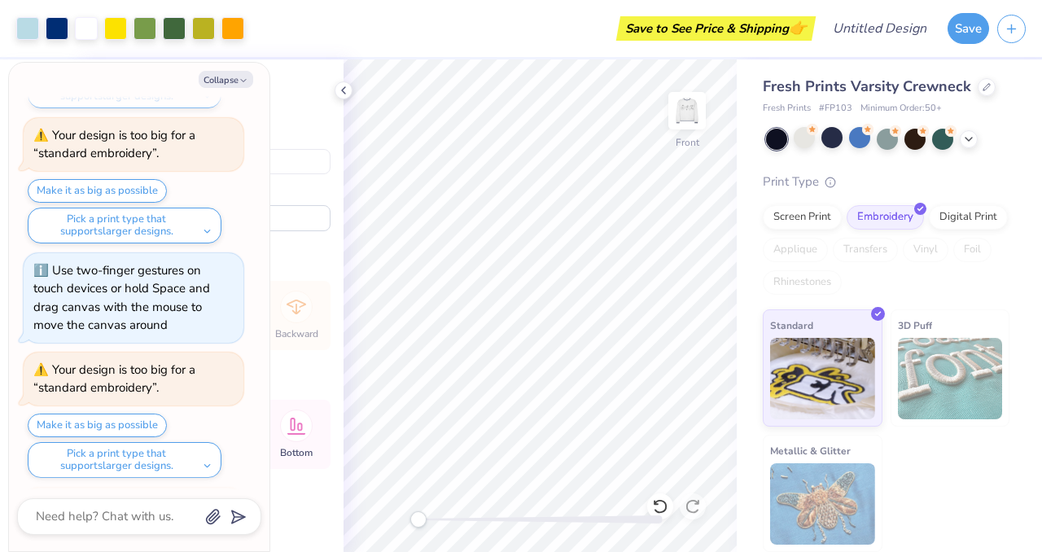
scroll to position [819, 0]
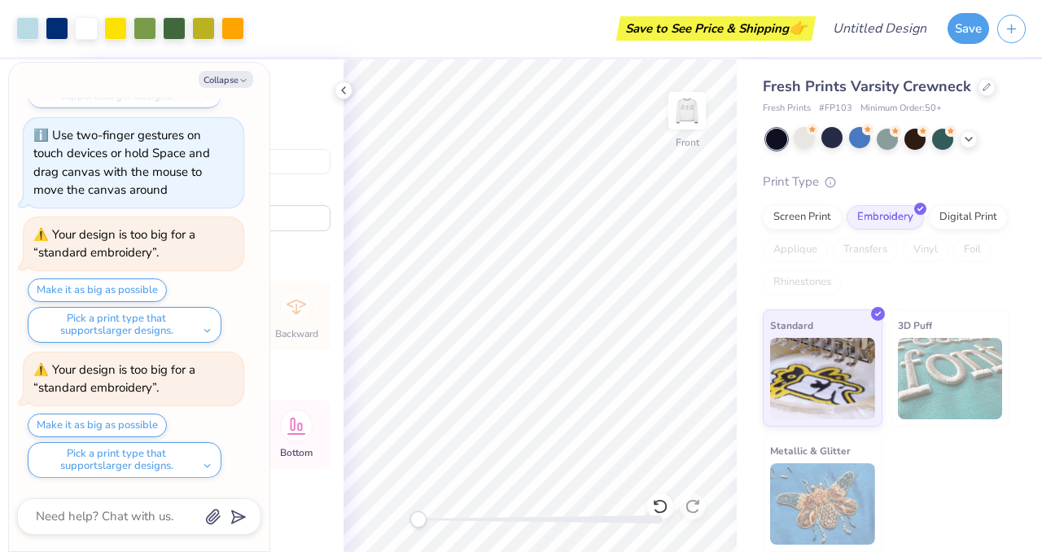
type textarea "x"
type input "4.77"
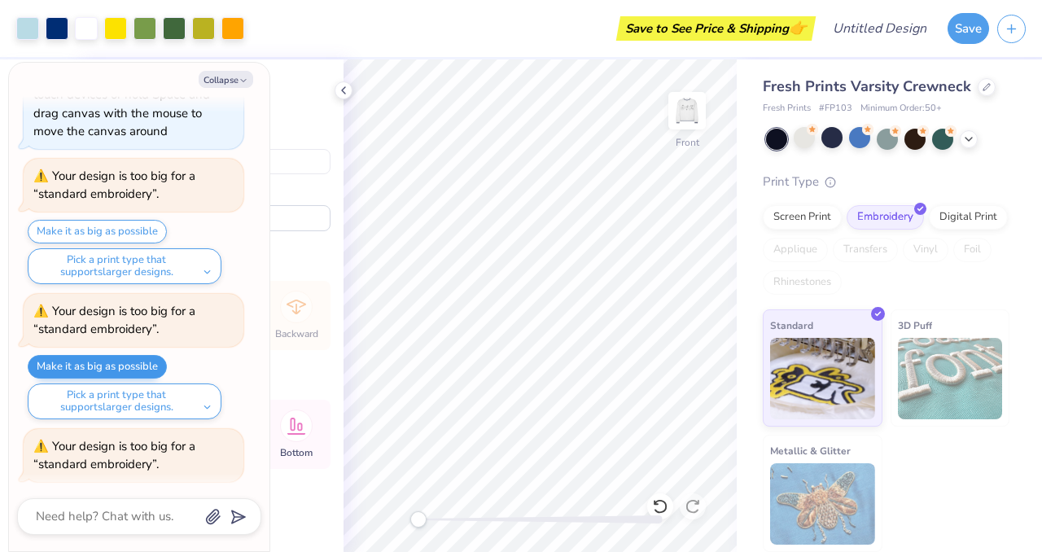
scroll to position [849, 0]
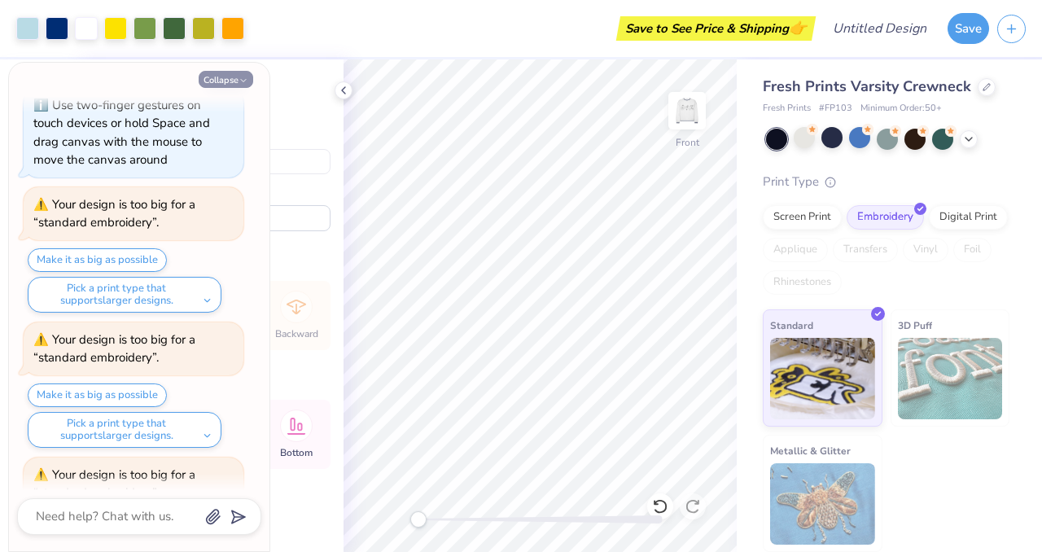
click at [226, 77] on button "Collapse" at bounding box center [226, 79] width 55 height 17
type textarea "x"
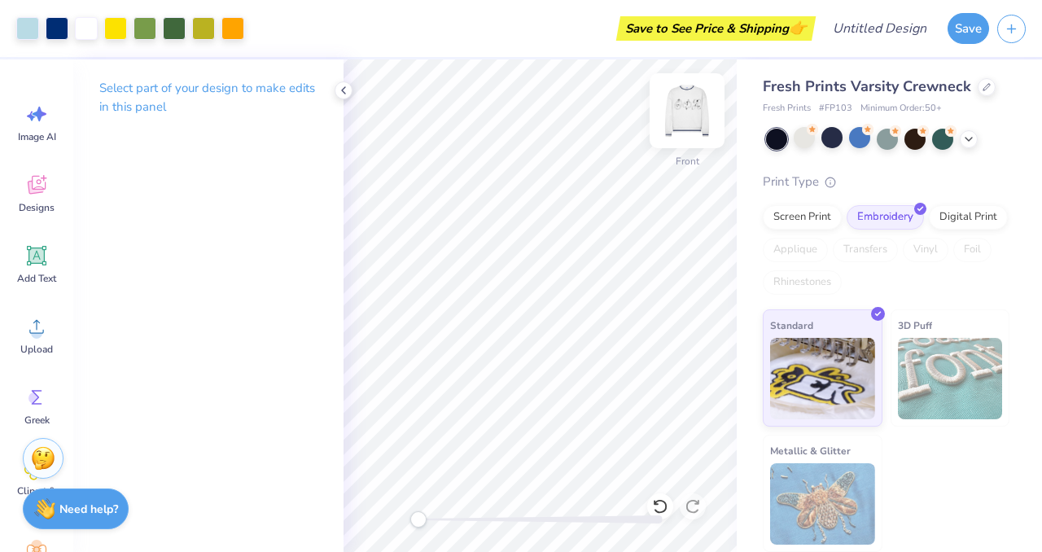
click at [696, 109] on img at bounding box center [687, 110] width 65 height 65
click at [341, 89] on icon at bounding box center [343, 90] width 13 height 13
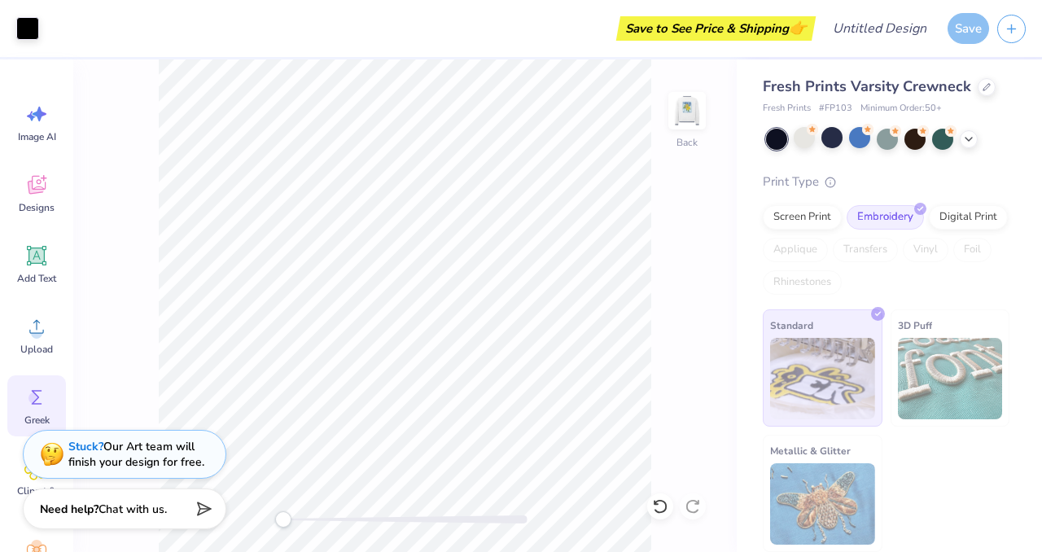
click at [37, 405] on icon at bounding box center [36, 397] width 24 height 24
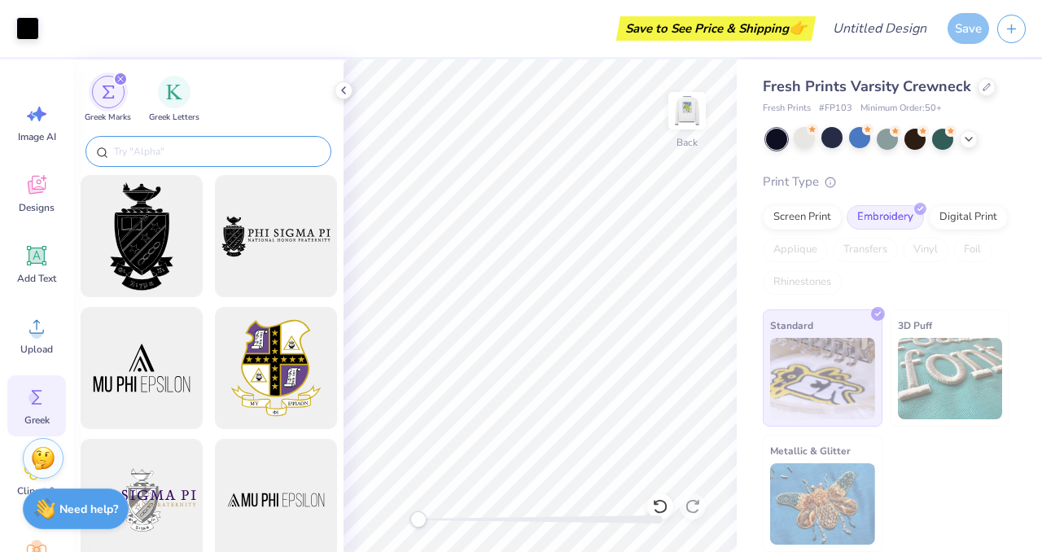
click at [166, 151] on input "text" at bounding box center [216, 151] width 208 height 16
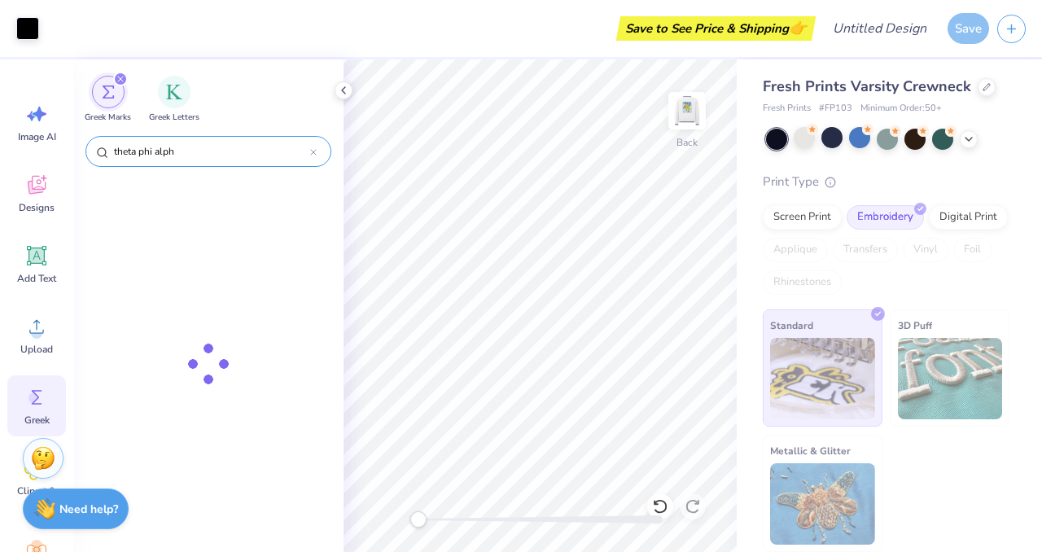
type input "theta phi alpha"
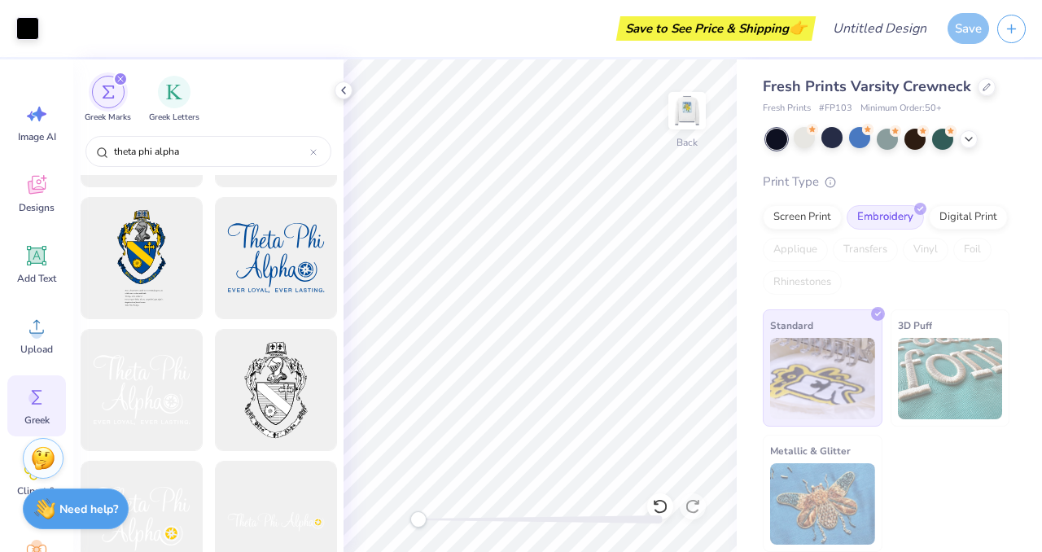
scroll to position [116, 0]
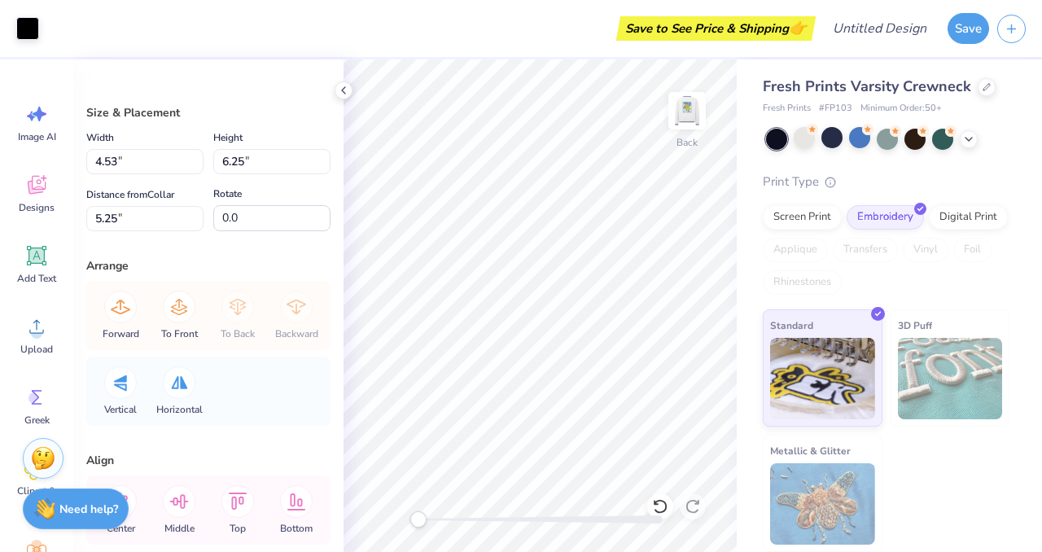
type input "3.15"
type input "4.35"
type input "5.41"
type input "6.05"
type input "5.45"
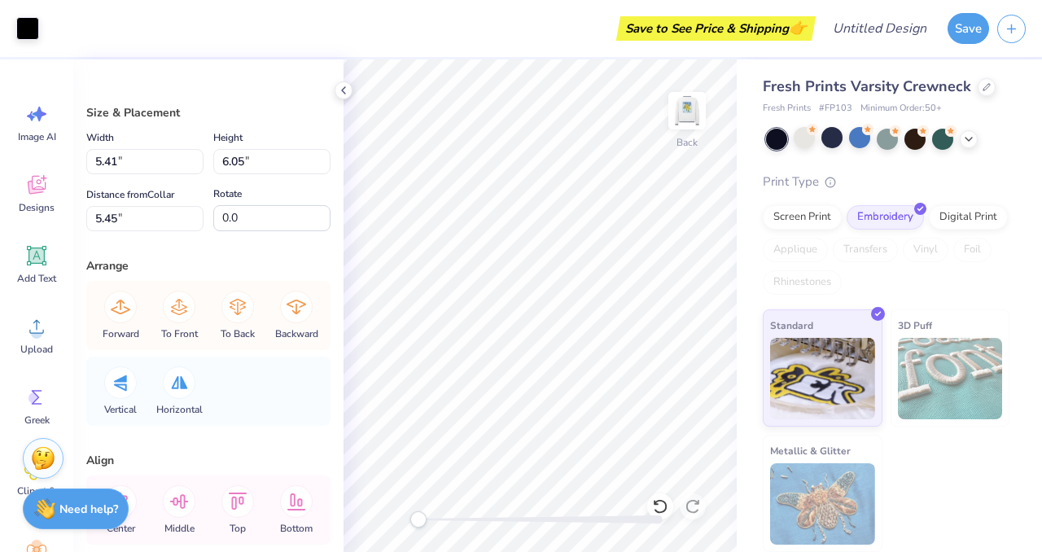
type input "3.74"
type input "4.18"
type input "3.15"
type input "4.35"
type input "5.40"
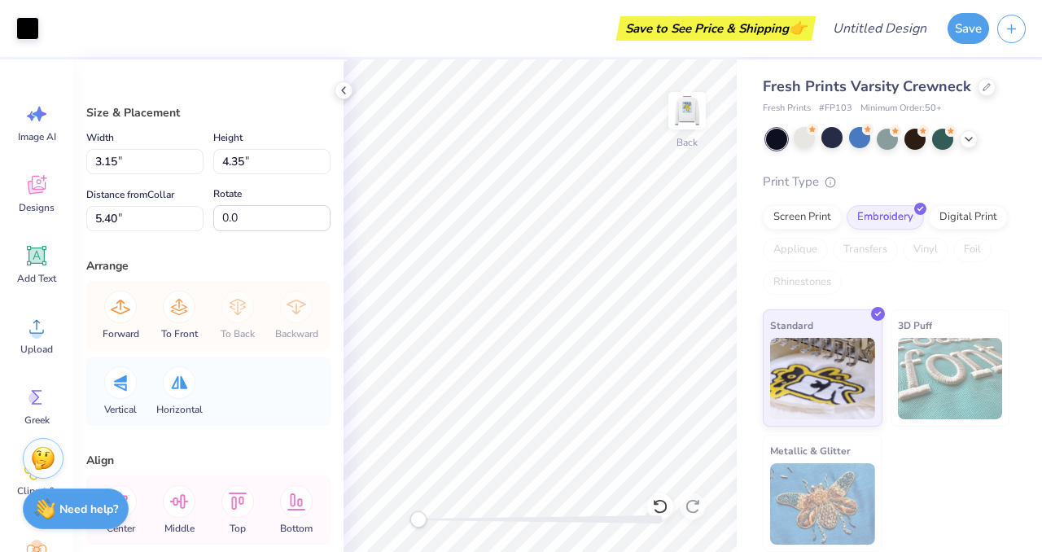
type input "5.48"
type input "6.10"
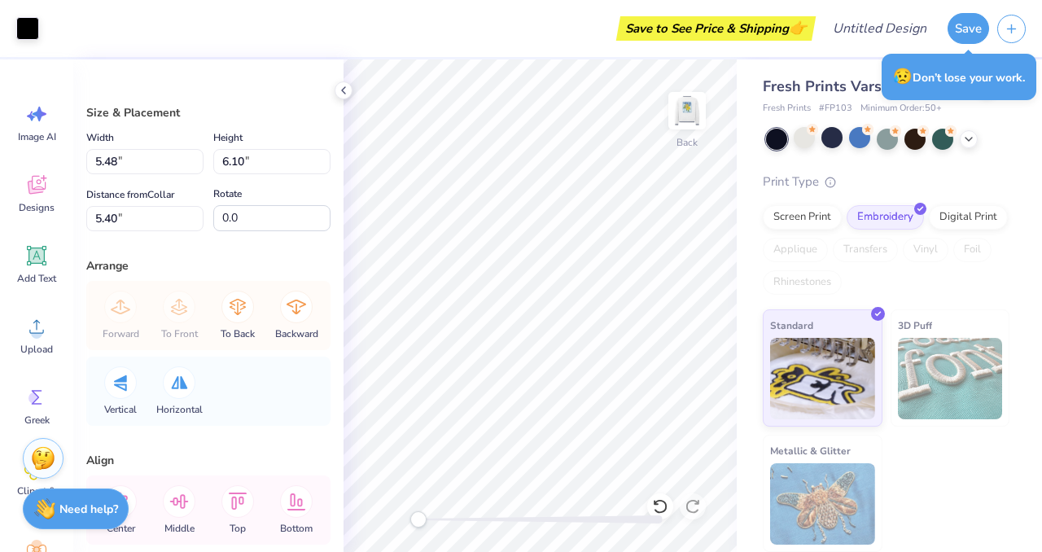
type input "3.81"
type input "4.25"
type input "3.74"
type input "4.18"
type input "3.15"
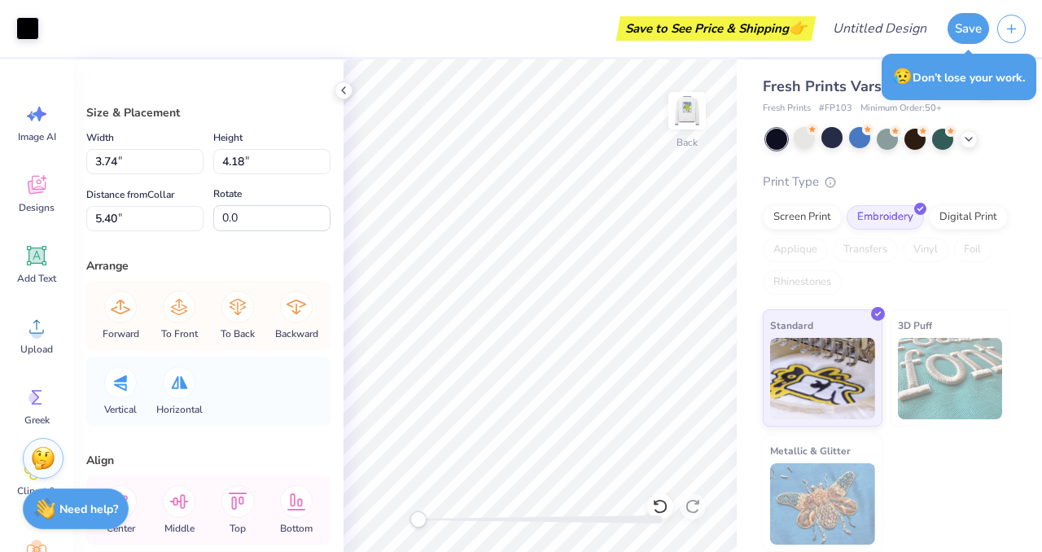
type input "4.35"
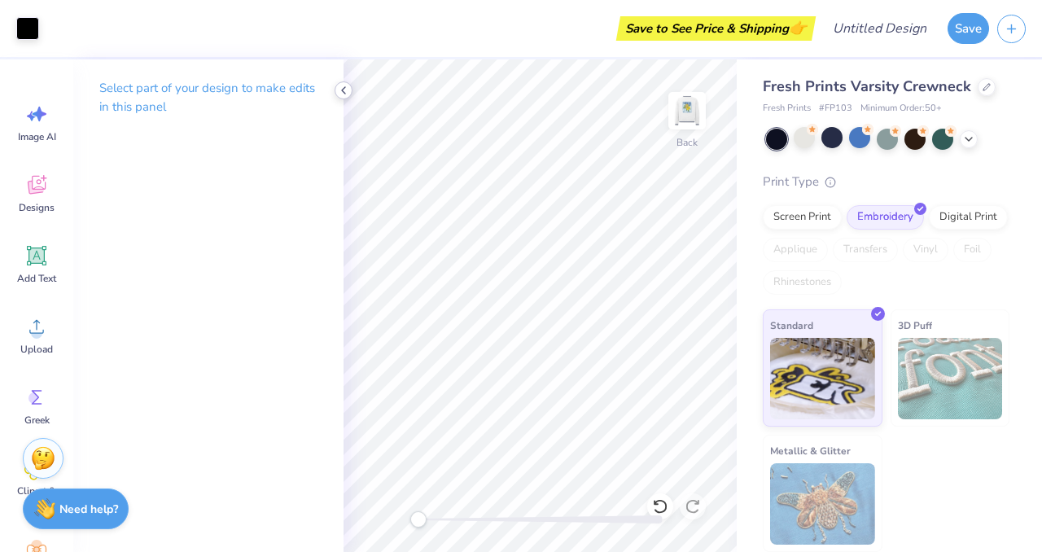
click at [348, 87] on icon at bounding box center [343, 90] width 13 height 13
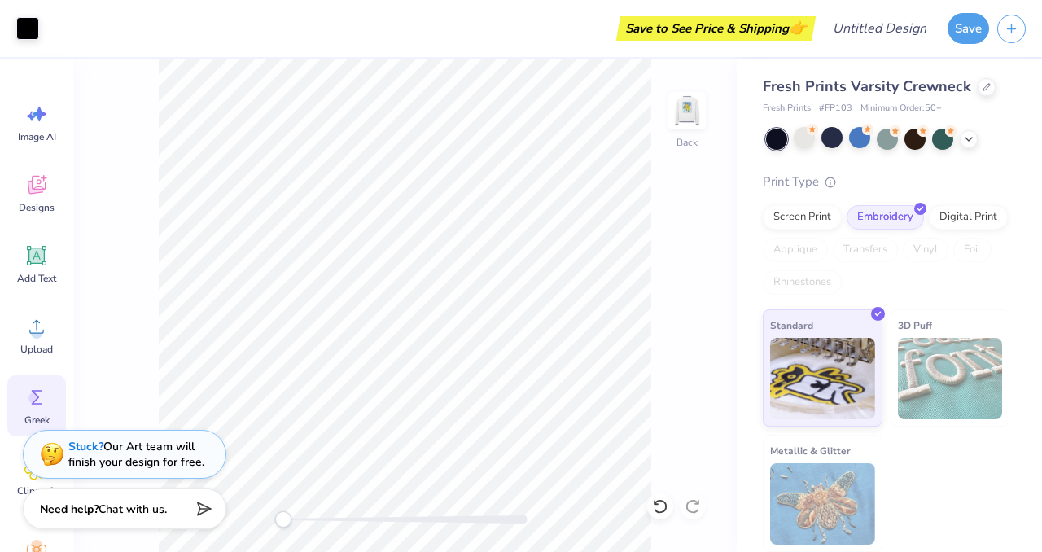
click at [33, 414] on span "Greek" at bounding box center [36, 420] width 25 height 13
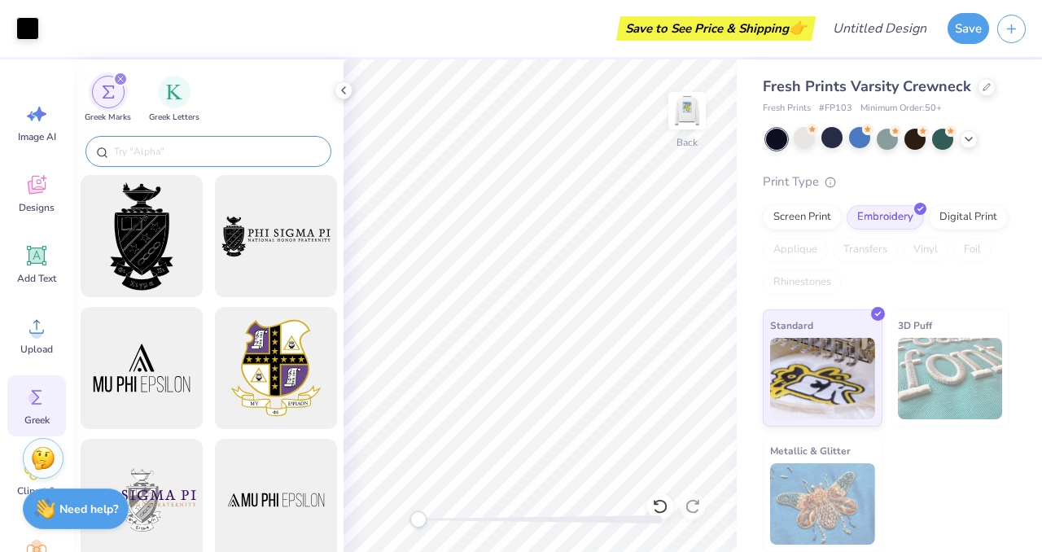
click at [170, 149] on input "text" at bounding box center [216, 151] width 208 height 16
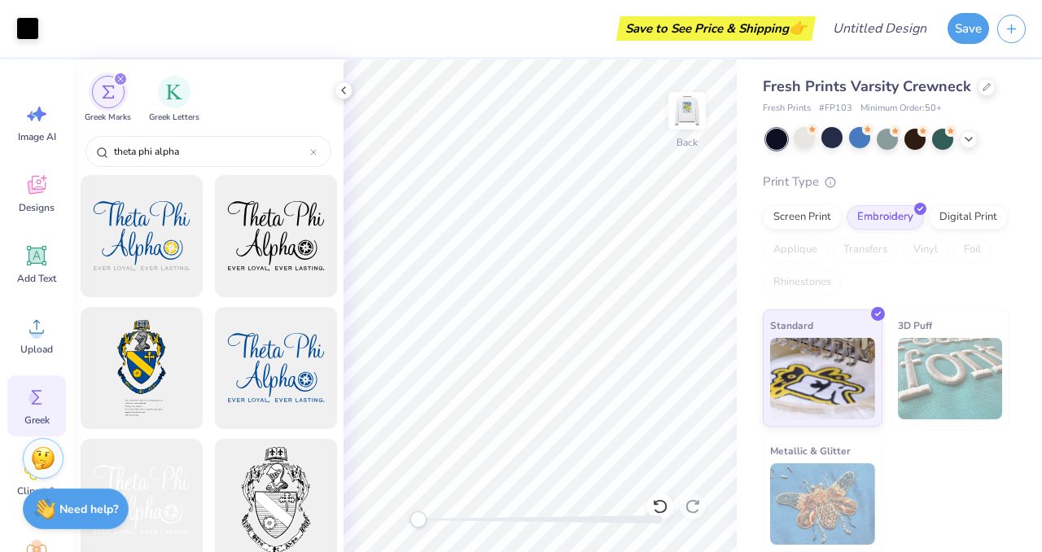
type input "theta phi alpha"
click at [267, 505] on div at bounding box center [275, 500] width 134 height 134
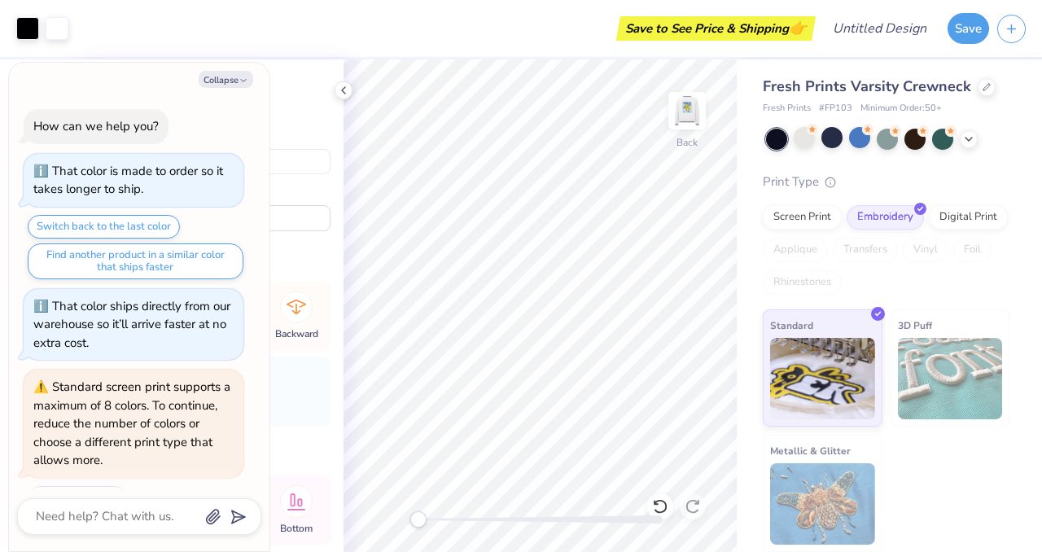
scroll to position [1231, 0]
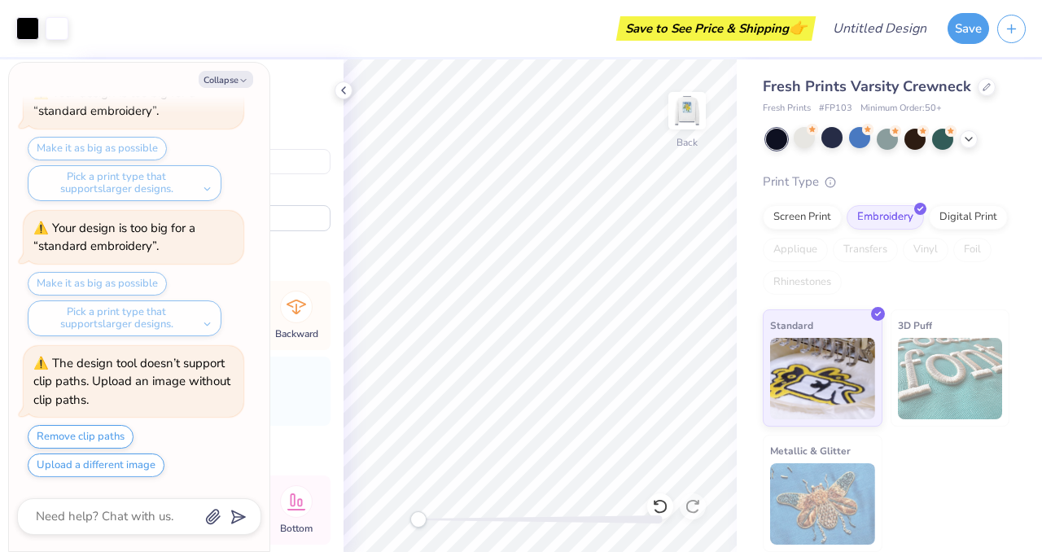
type textarea "x"
type input "5.22"
type input "8.62"
click at [220, 76] on button "Collapse" at bounding box center [226, 79] width 55 height 17
type textarea "x"
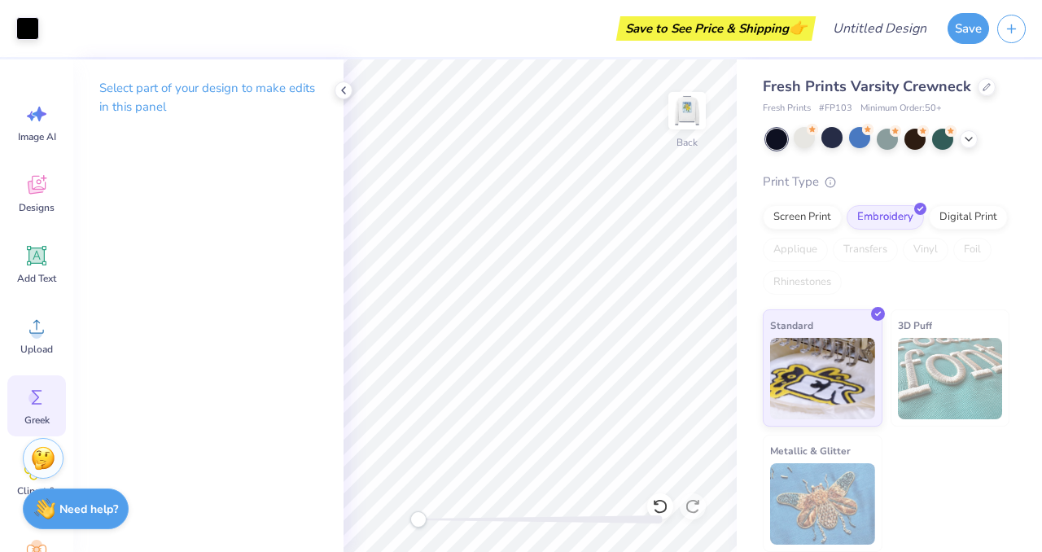
click at [37, 399] on circle at bounding box center [33, 397] width 11 height 11
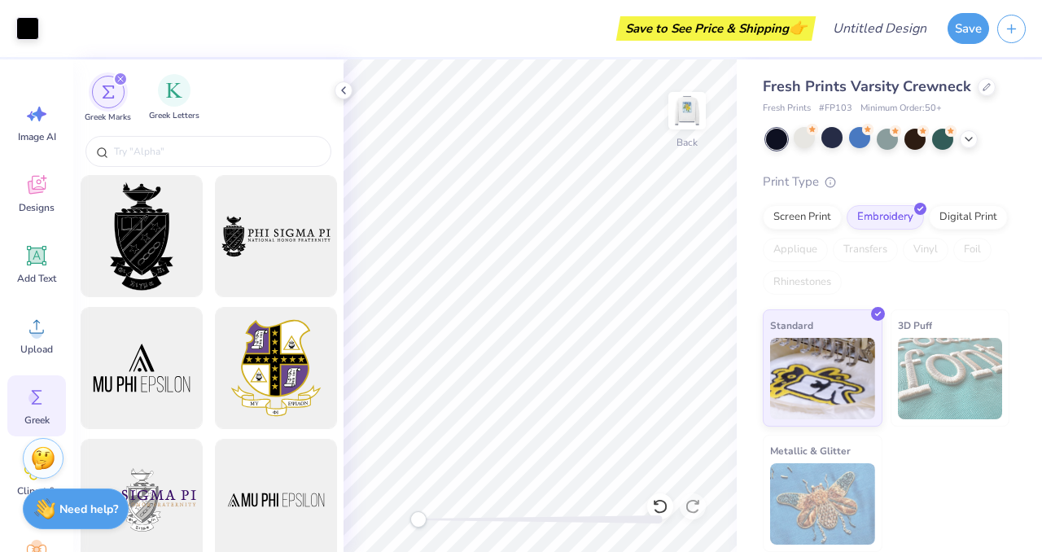
click at [178, 108] on div "Greek Letters" at bounding box center [174, 98] width 50 height 48
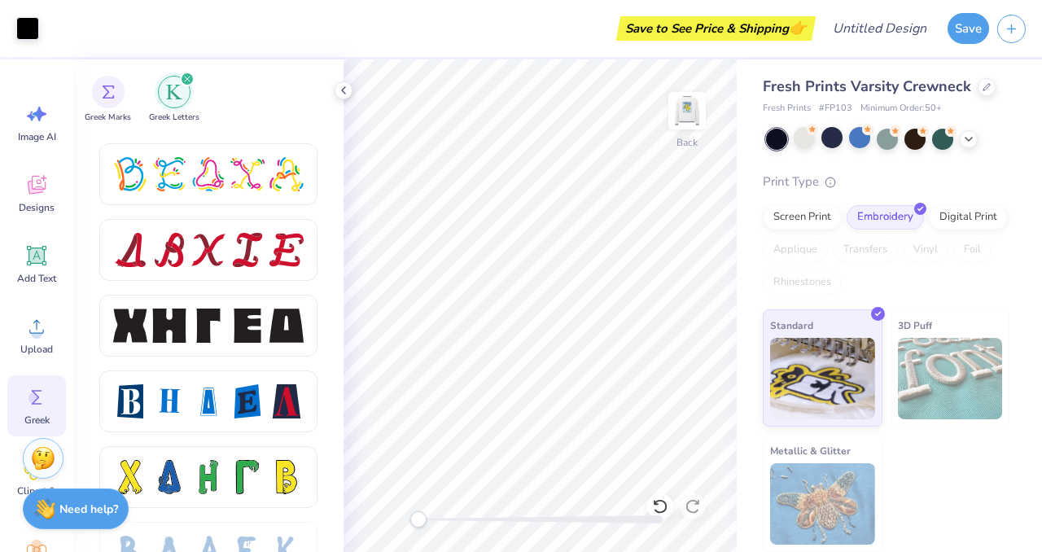
scroll to position [1782, 0]
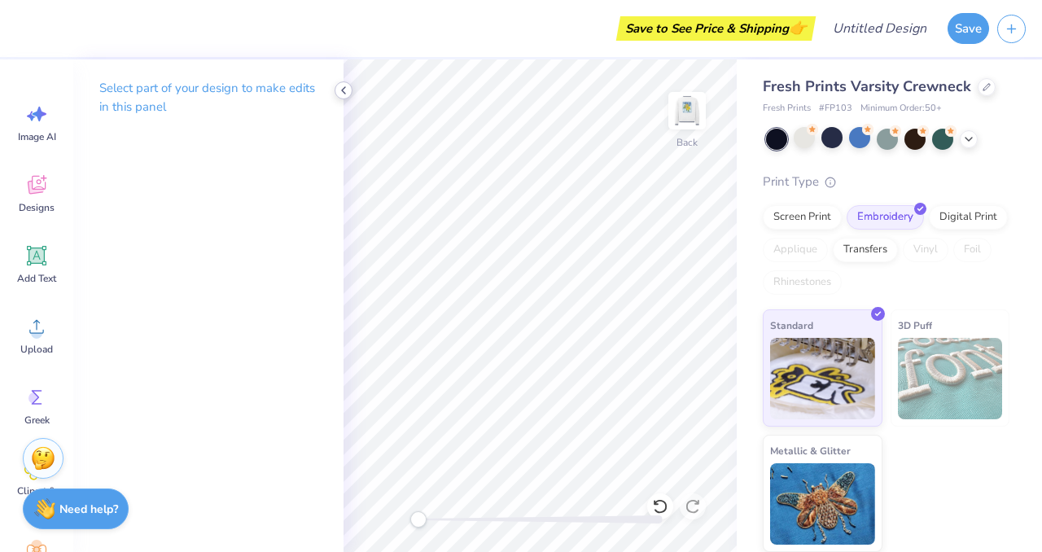
click at [338, 91] on icon at bounding box center [343, 90] width 13 height 13
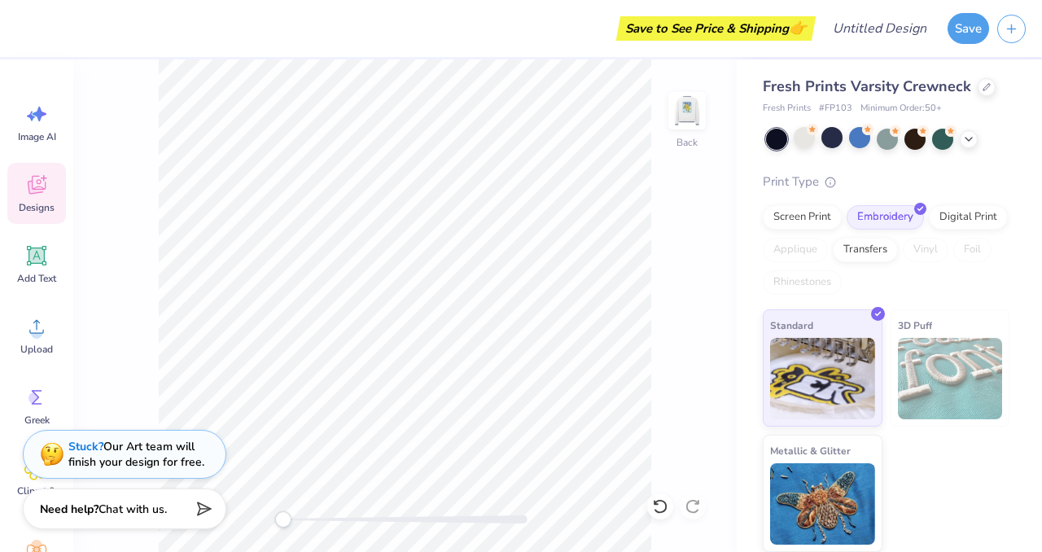
click at [37, 172] on div "Designs" at bounding box center [36, 193] width 59 height 61
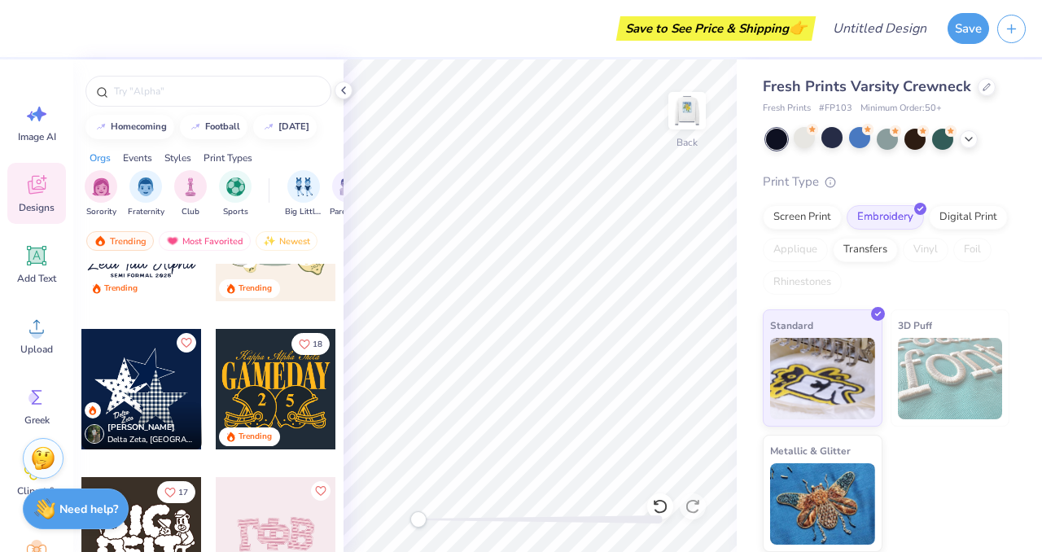
scroll to position [838, 0]
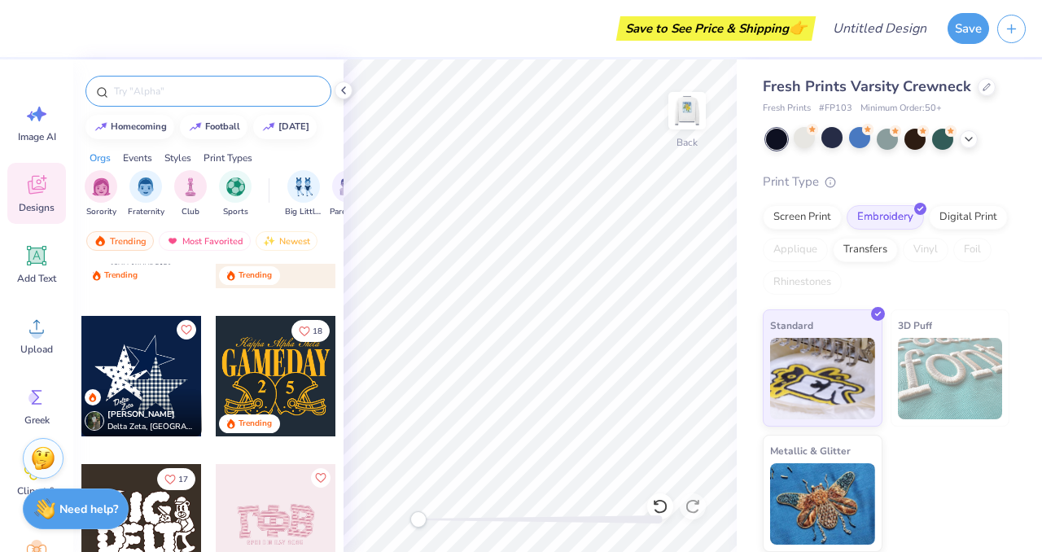
click at [165, 90] on input "text" at bounding box center [216, 91] width 208 height 16
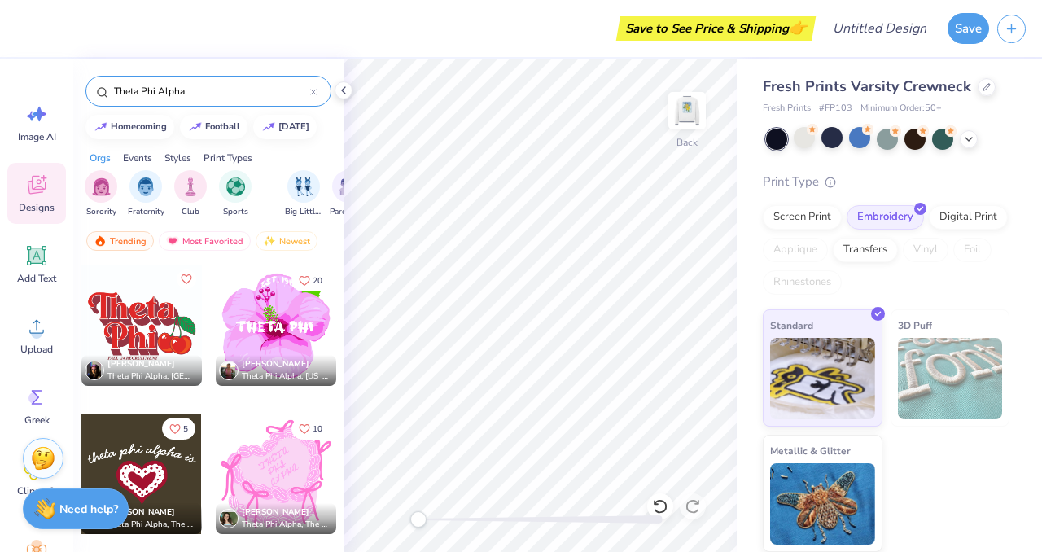
scroll to position [2466, 0]
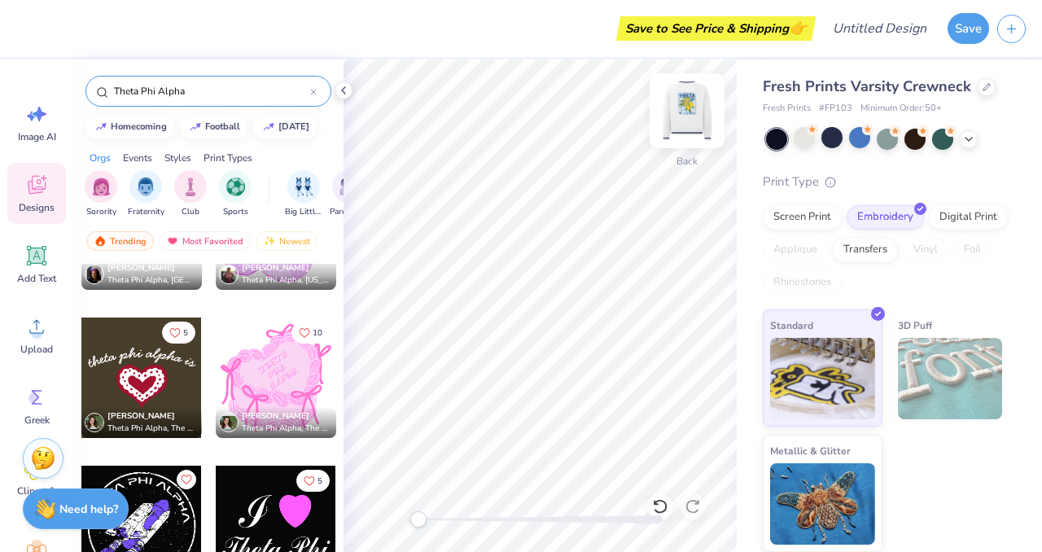
type input "Theta Phi Alpha"
click at [682, 108] on img at bounding box center [687, 110] width 65 height 65
